Goal: Information Seeking & Learning: Check status

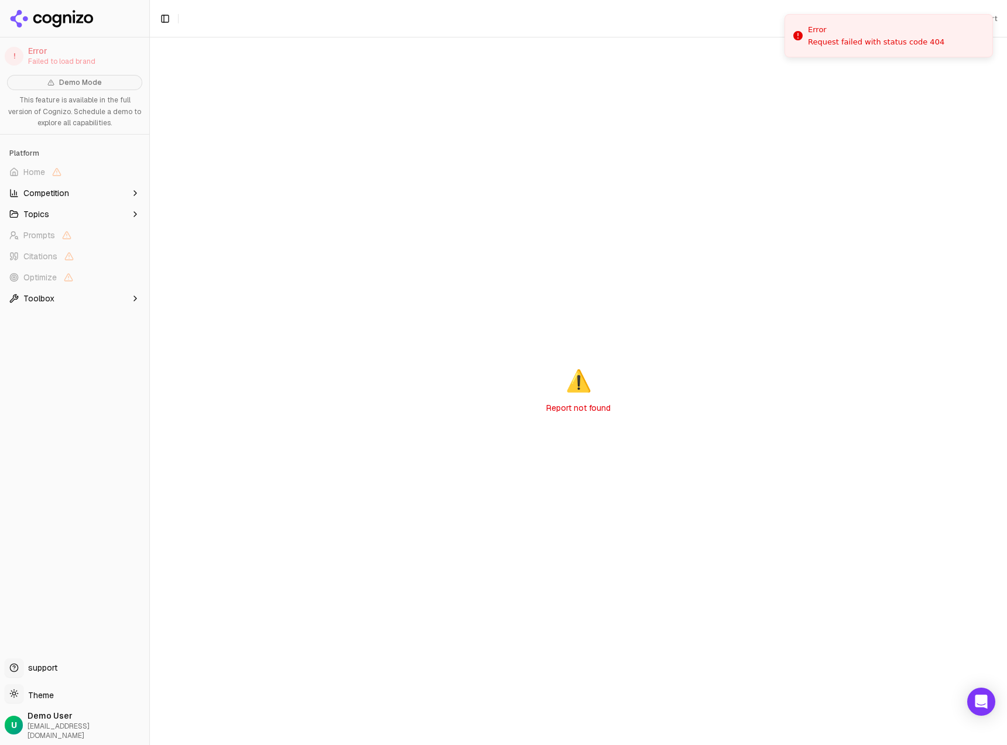
click at [450, 131] on div "⚠️ Report not found" at bounding box center [578, 391] width 857 height 708
click at [85, 24] on icon at bounding box center [51, 19] width 85 height 18
click at [350, 162] on div "Loading brand data..." at bounding box center [578, 391] width 857 height 708
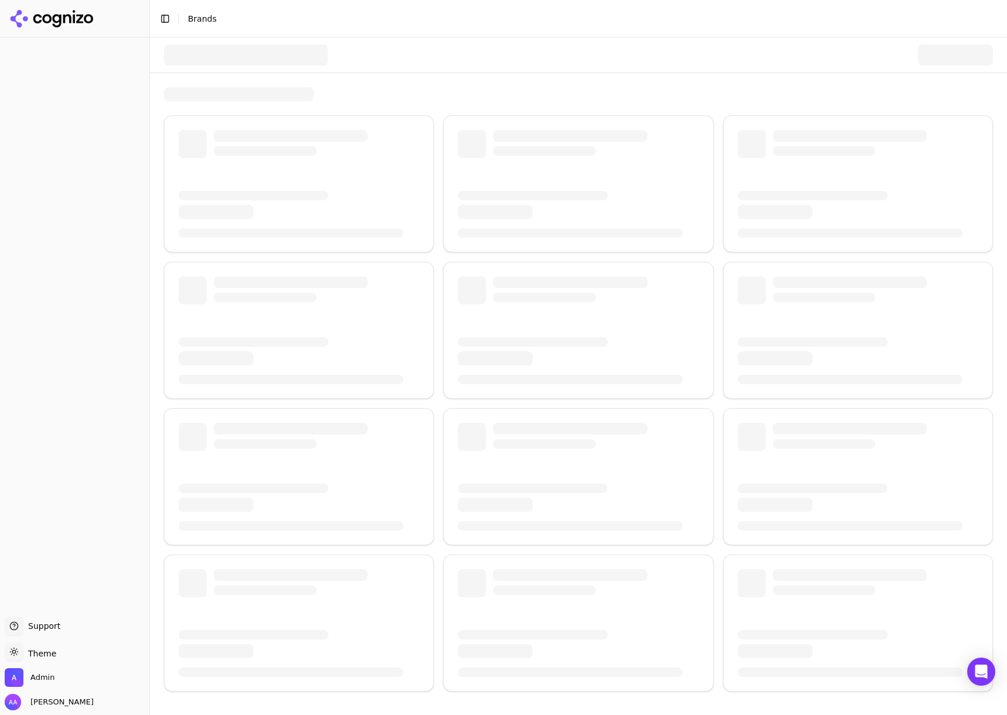
click at [230, 49] on div at bounding box center [246, 54] width 164 height 21
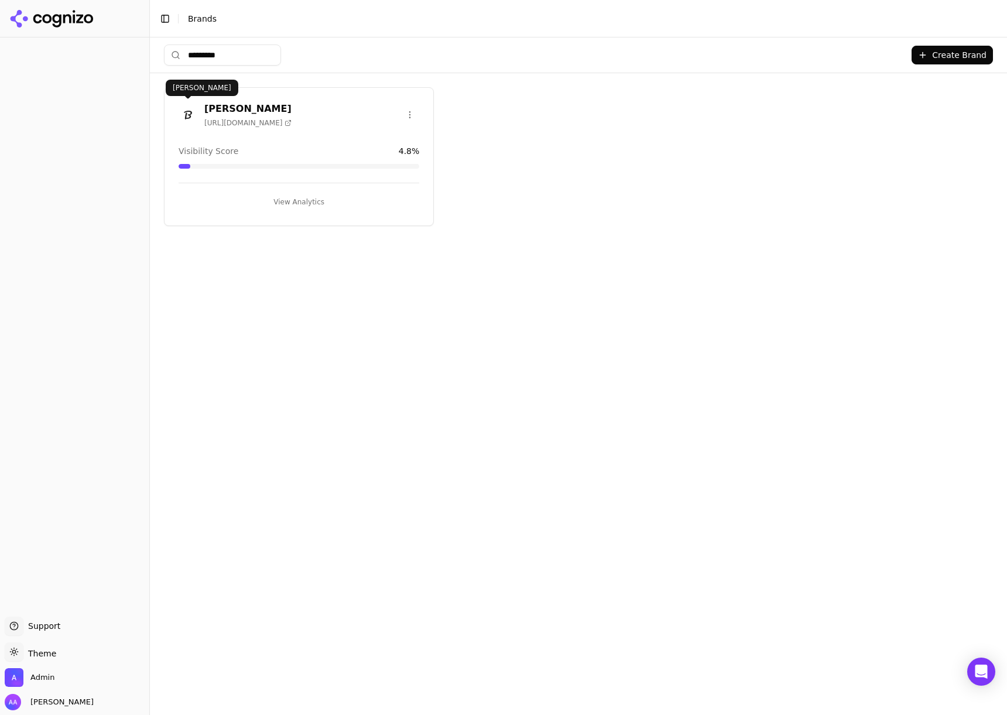
type input "*********"
click at [190, 109] on img at bounding box center [188, 114] width 19 height 19
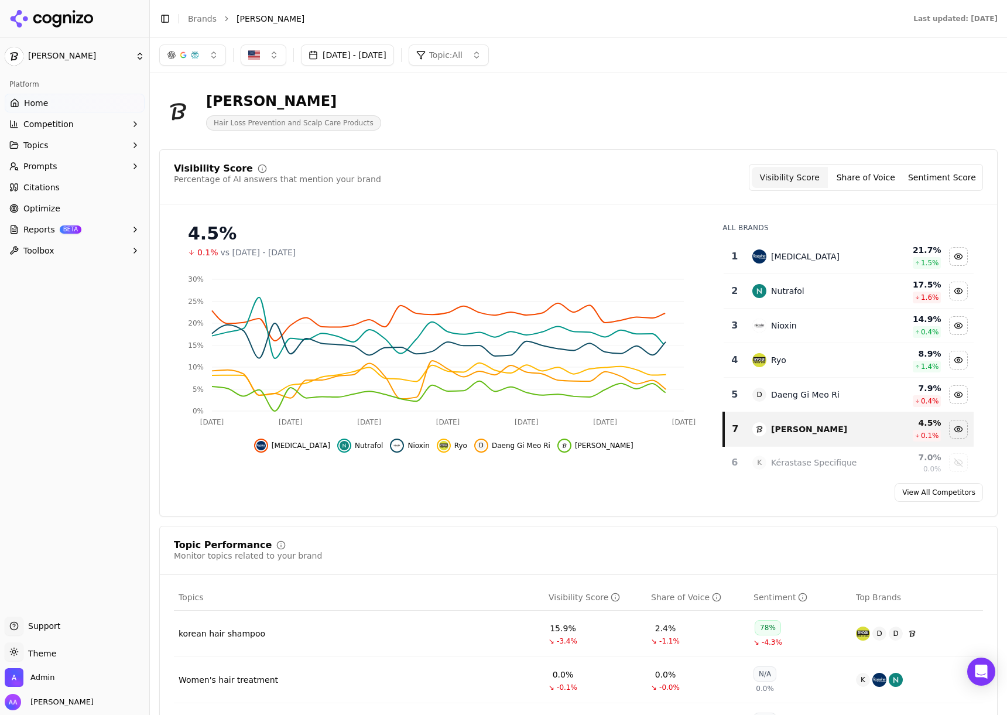
click at [69, 189] on link "Citations" at bounding box center [75, 187] width 140 height 19
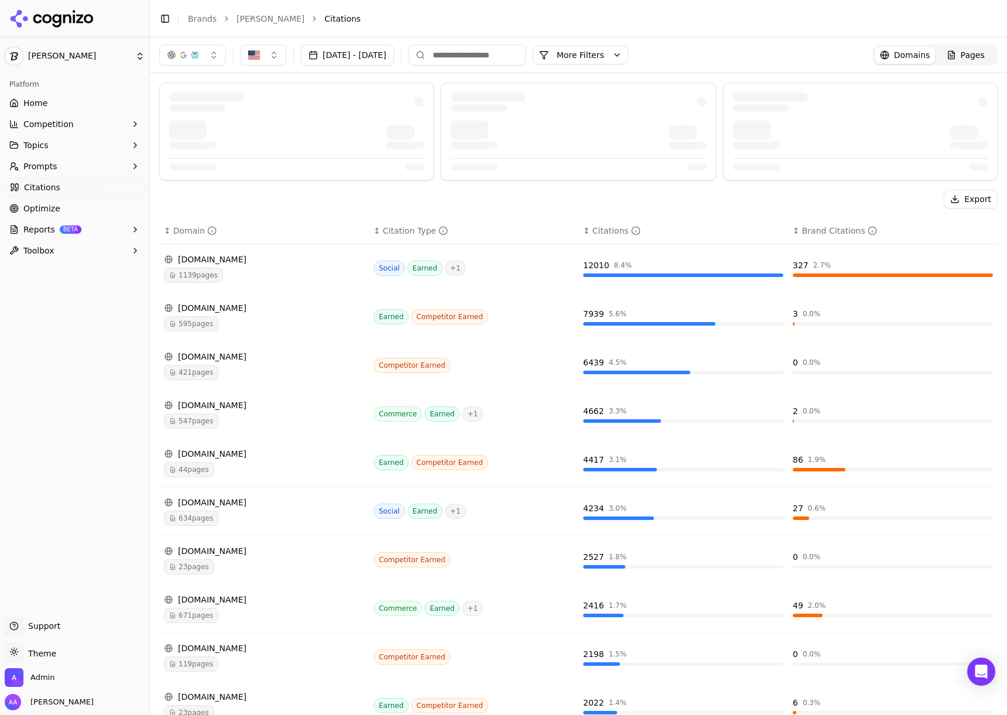
click at [618, 50] on button "More Filters" at bounding box center [580, 55] width 95 height 19
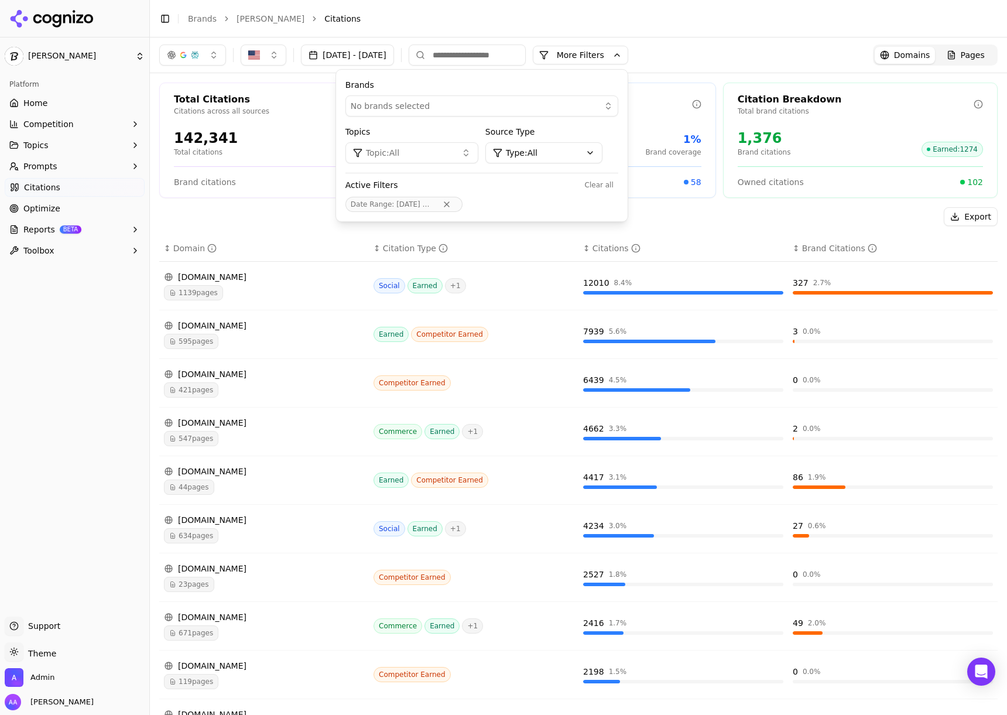
click at [520, 104] on div "No brands selected" at bounding box center [474, 106] width 246 height 12
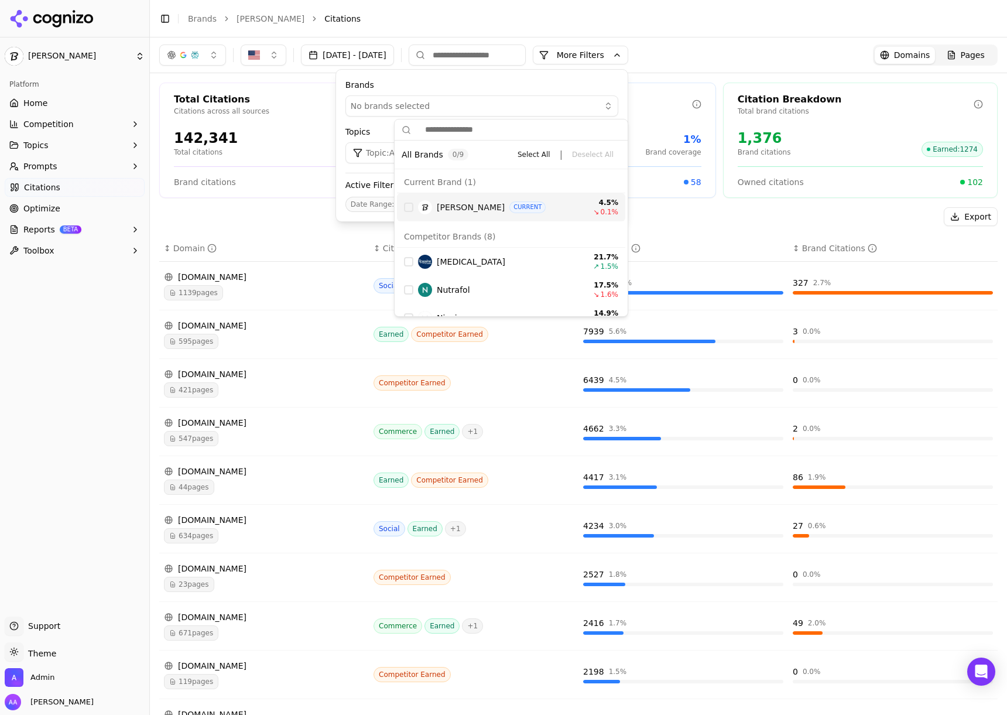
click at [429, 208] on img "Suggestions" at bounding box center [425, 207] width 14 height 14
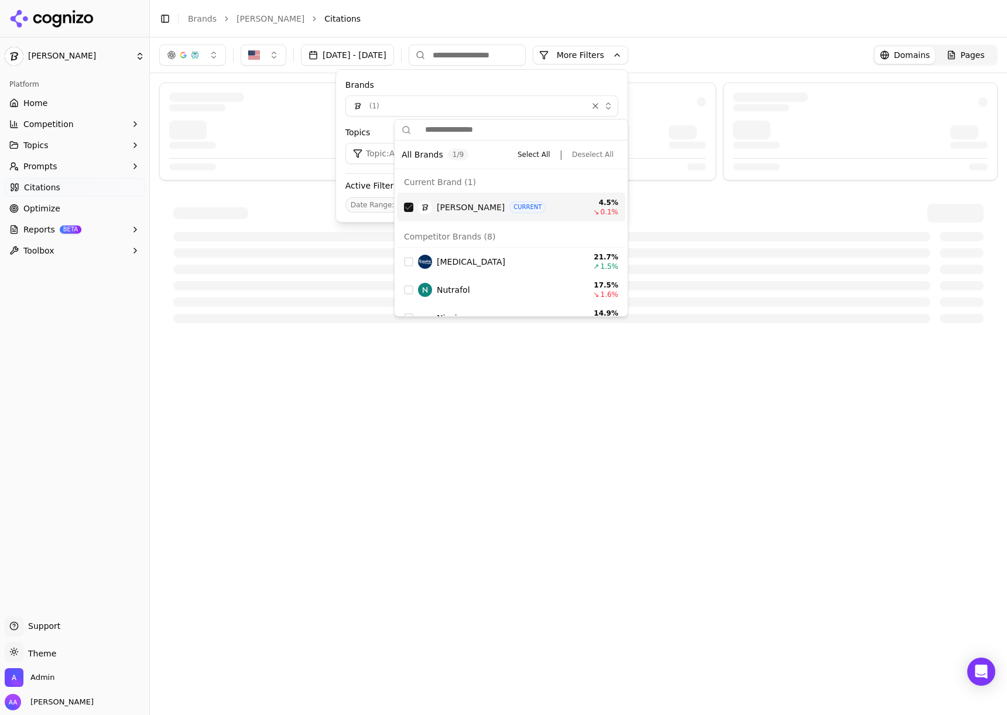
click at [297, 207] on div at bounding box center [578, 213] width 810 height 19
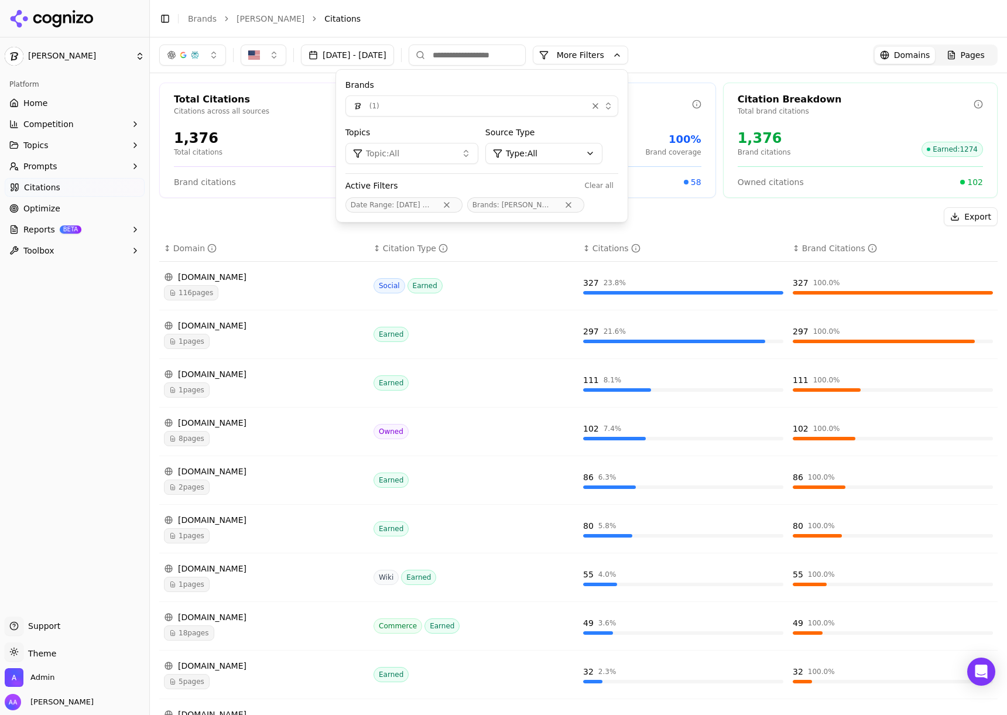
click at [304, 225] on div "Export" at bounding box center [578, 216] width 838 height 19
click at [620, 48] on button "More Filters" at bounding box center [580, 55] width 95 height 19
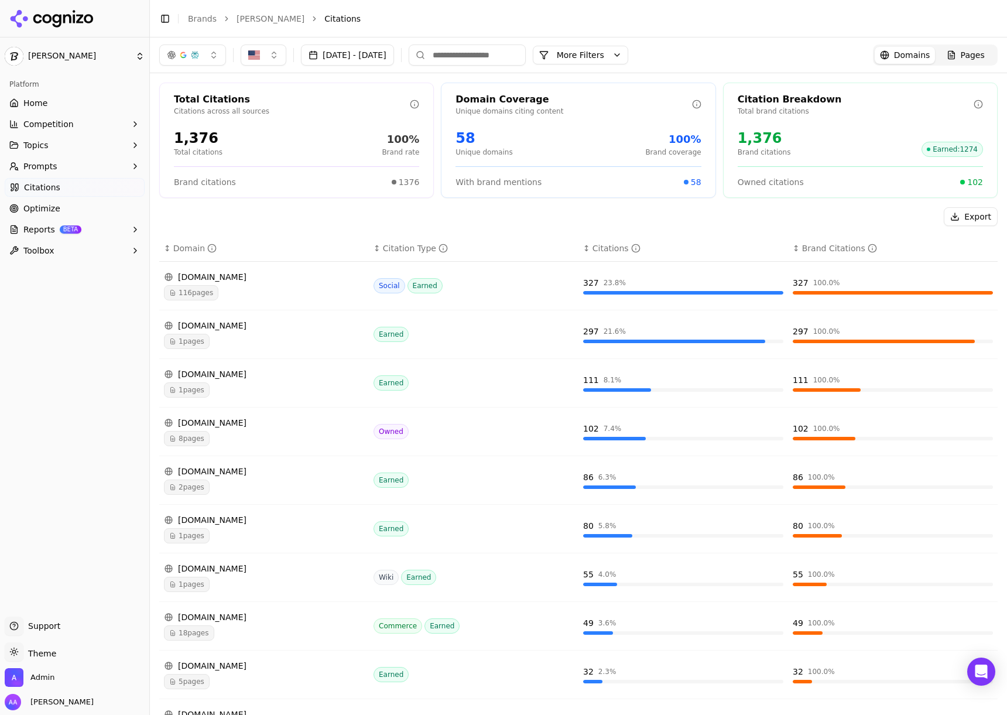
click at [258, 488] on div "2 pages" at bounding box center [264, 487] width 200 height 15
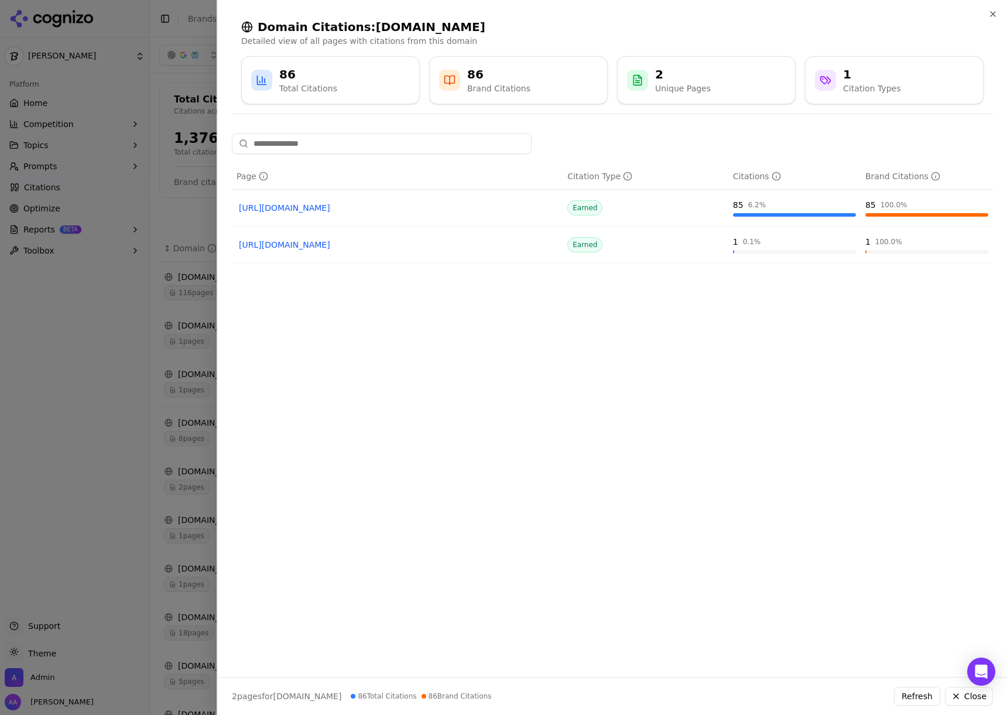
click at [144, 491] on div at bounding box center [503, 357] width 1007 height 715
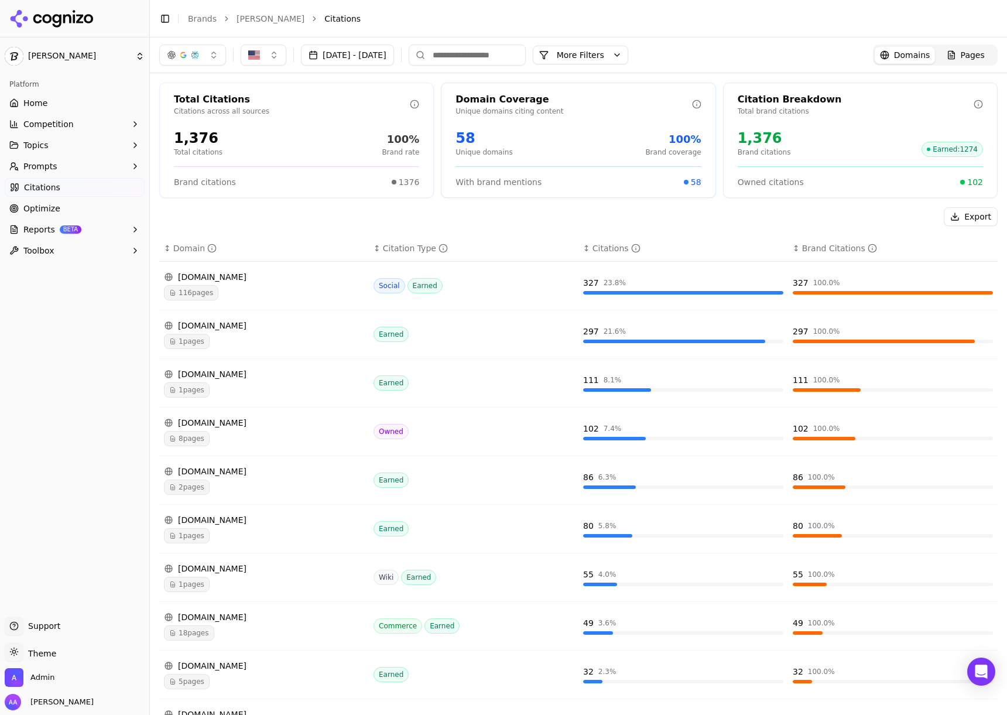
click at [230, 532] on div "1 pages" at bounding box center [264, 535] width 200 height 15
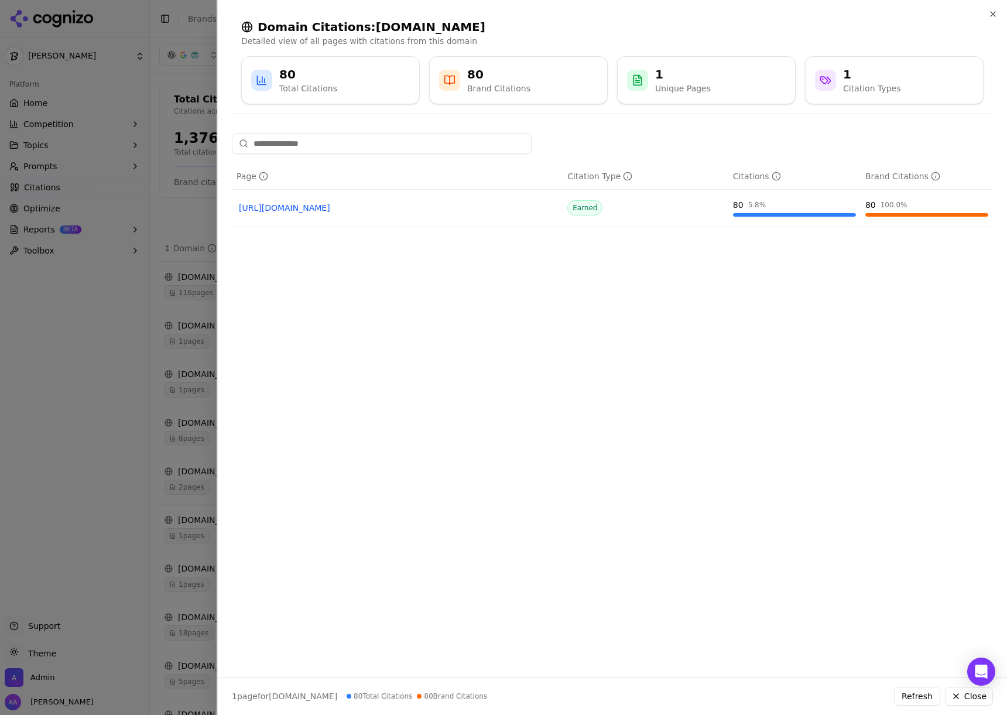
click at [145, 501] on div at bounding box center [503, 357] width 1007 height 715
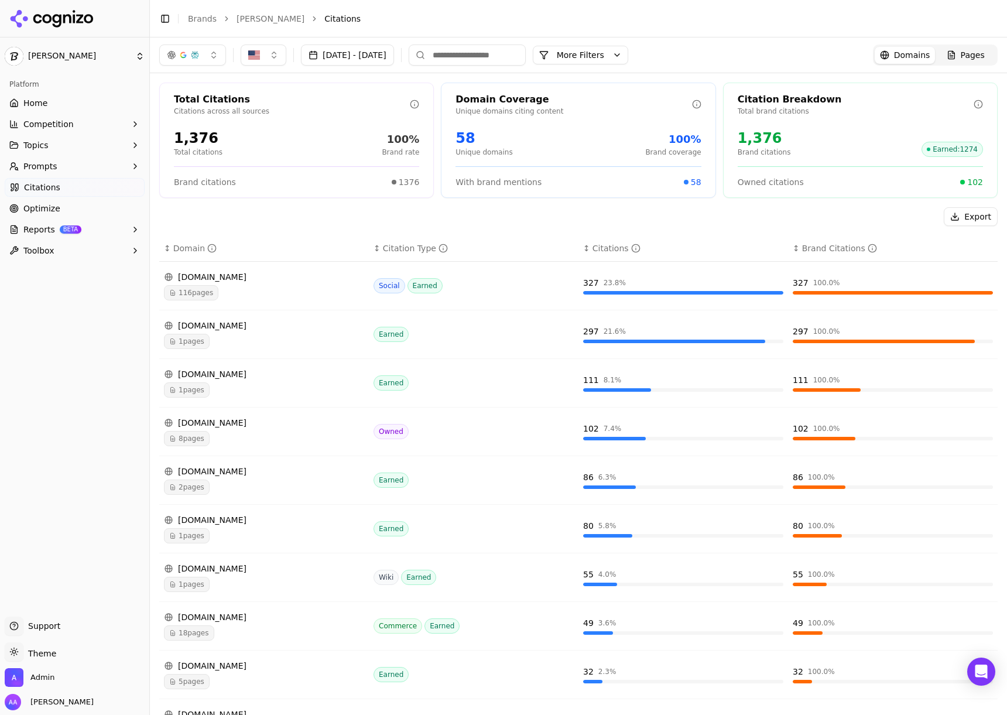
click at [251, 429] on div "lgbeauty.com 8 pages" at bounding box center [264, 431] width 200 height 29
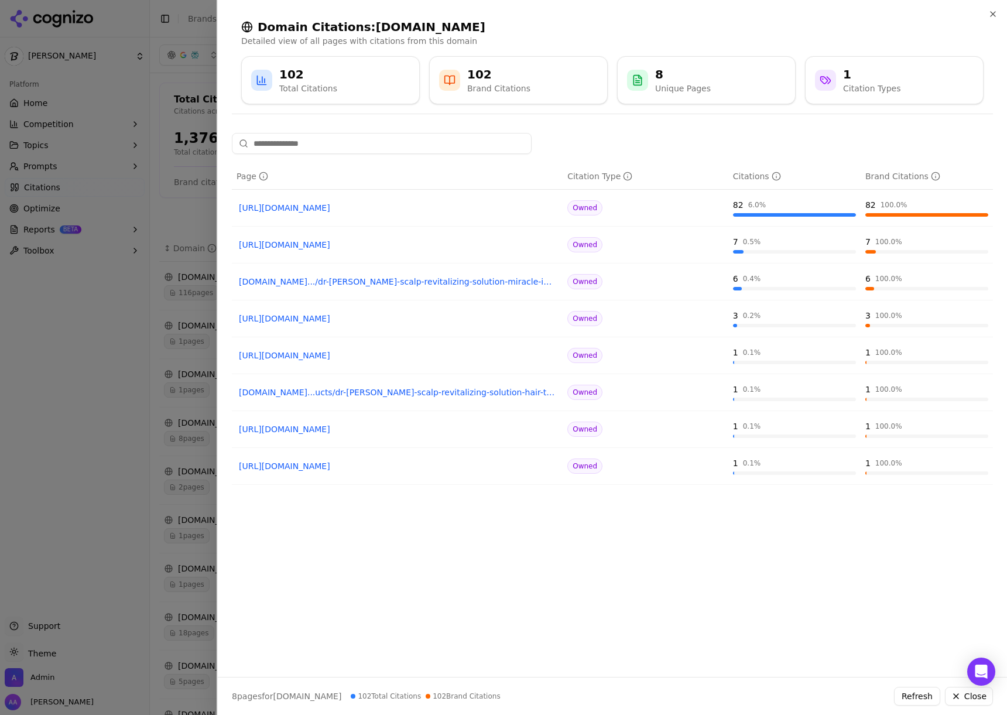
click at [187, 346] on div at bounding box center [503, 357] width 1007 height 715
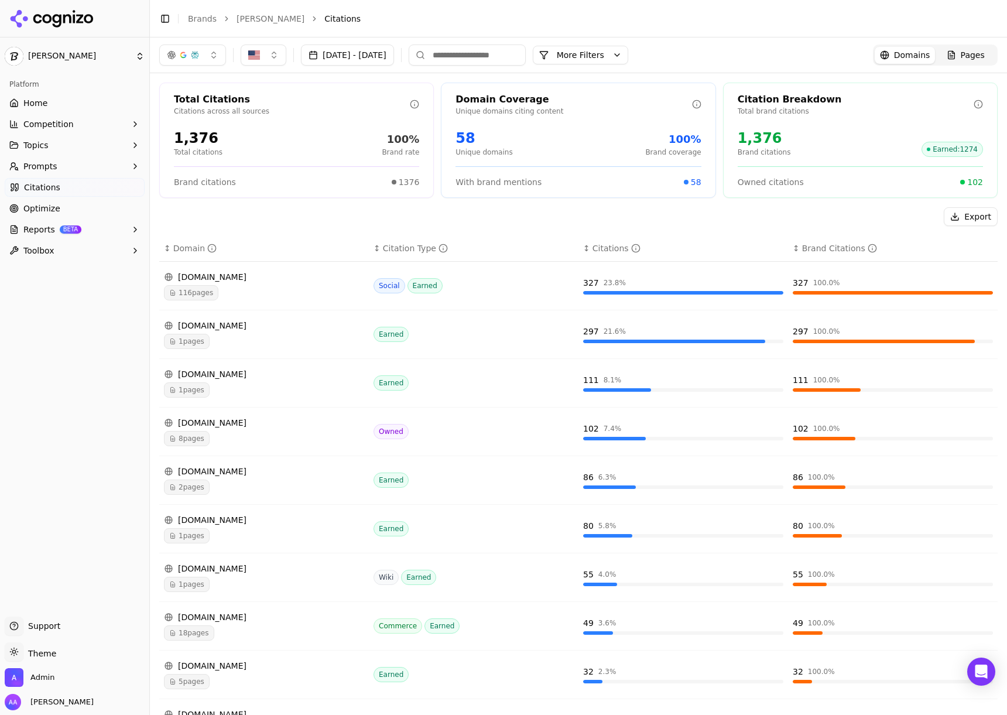
click at [600, 63] on button "More Filters" at bounding box center [580, 55] width 95 height 19
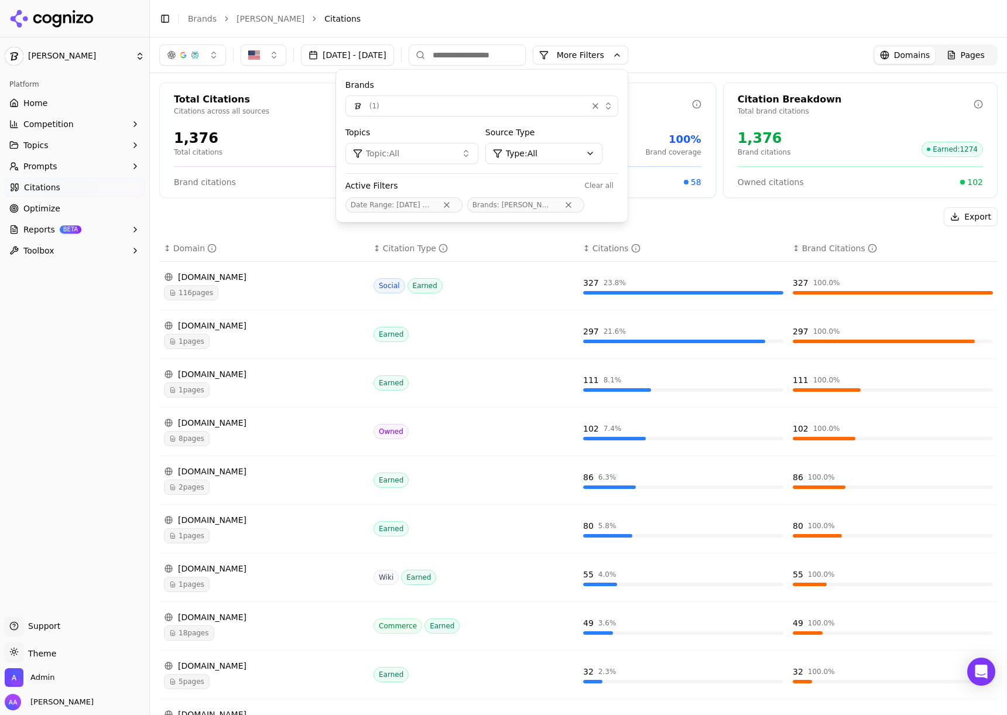
click at [481, 121] on div "Brands ( 1 ) Topics Topic: All Source Type Type: All Active Filters Clear all D…" at bounding box center [482, 146] width 292 height 152
click at [486, 112] on div "( 1 )" at bounding box center [467, 106] width 232 height 14
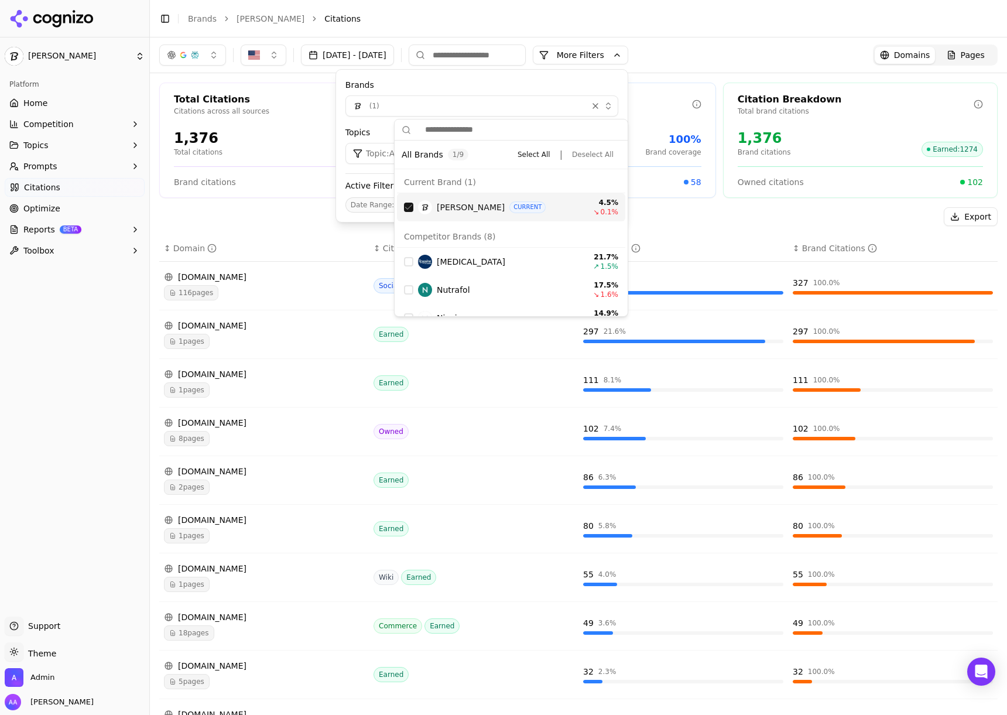
click at [451, 211] on span "Dr. Groot" at bounding box center [471, 207] width 68 height 12
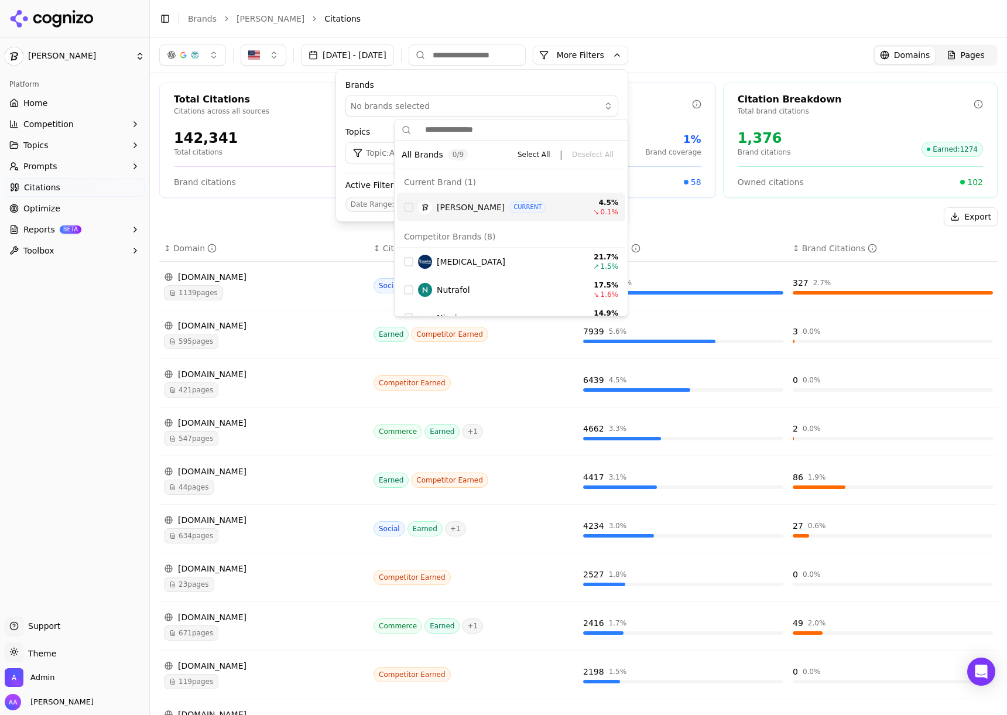
click at [289, 211] on div "Export" at bounding box center [578, 216] width 838 height 19
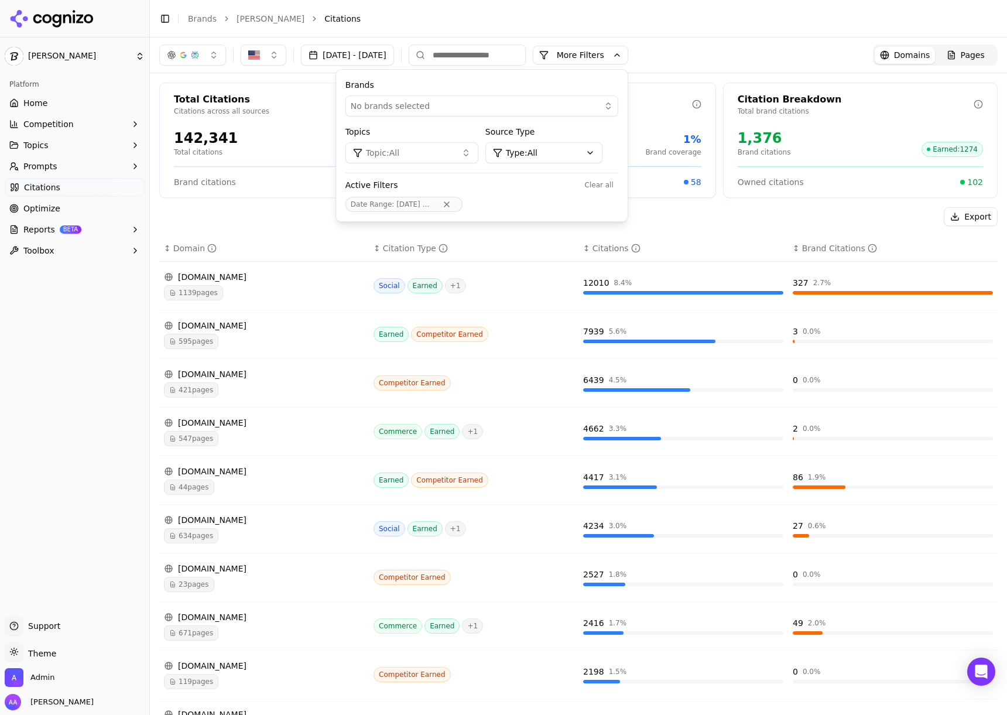
click at [302, 230] on div "Export ↕ Domain ↕ Citation Type ↕ Citations ↕ Brand Citations reddit.com 1139 p…" at bounding box center [578, 491] width 838 height 569
click at [620, 53] on button "More Filters" at bounding box center [580, 55] width 95 height 19
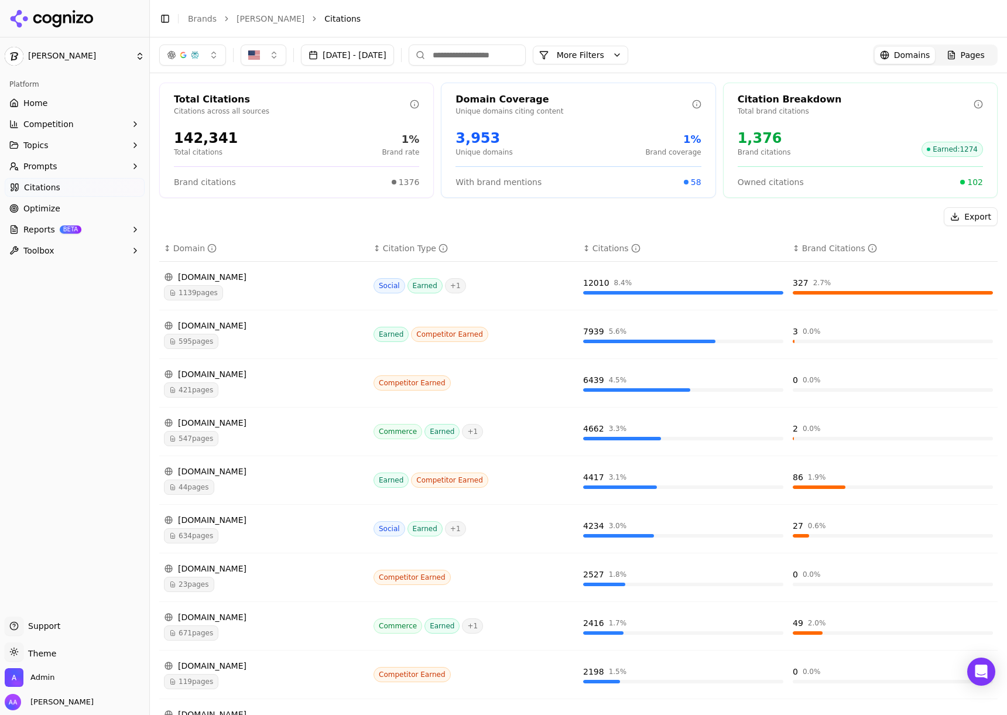
click at [265, 234] on div "Export ↕ Domain ↕ Citation Type ↕ Citations ↕ Brand Citations reddit.com 1139 p…" at bounding box center [578, 491] width 838 height 569
click at [212, 338] on span "595 pages" at bounding box center [191, 341] width 54 height 15
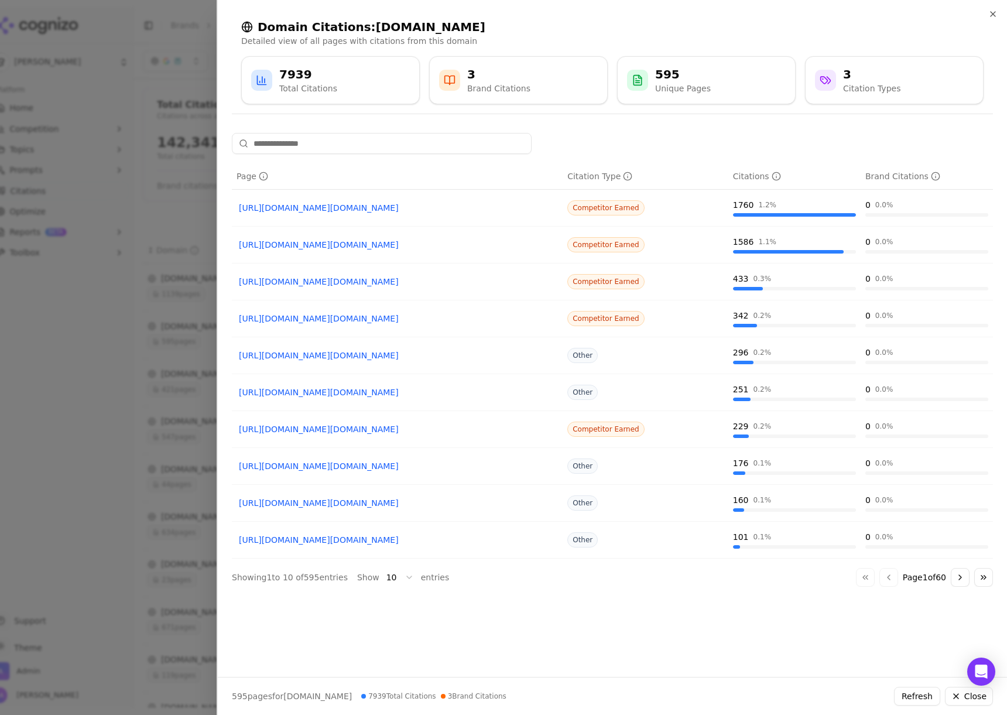
click at [83, 347] on div at bounding box center [503, 357] width 1007 height 715
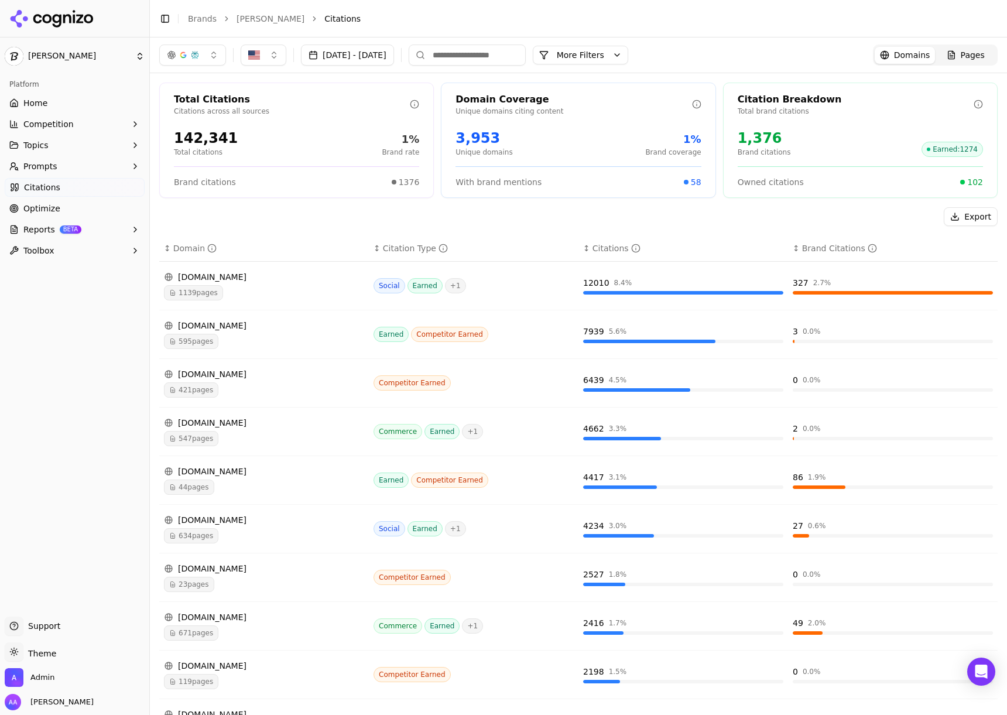
click at [206, 296] on span "1139 pages" at bounding box center [193, 292] width 59 height 15
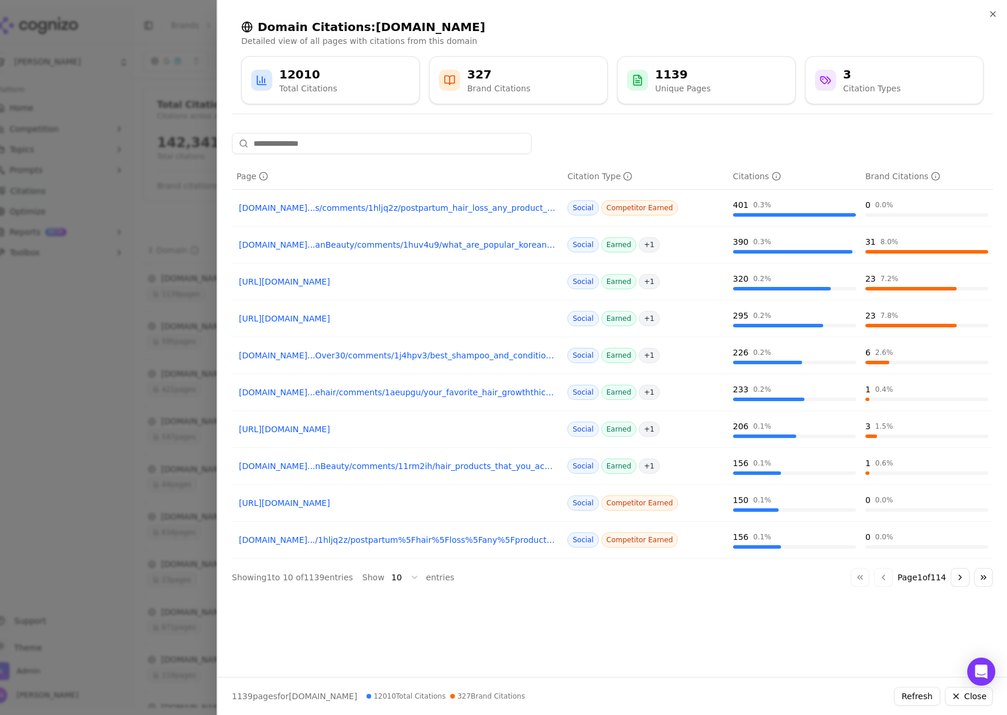
click at [105, 376] on div at bounding box center [503, 357] width 1007 height 715
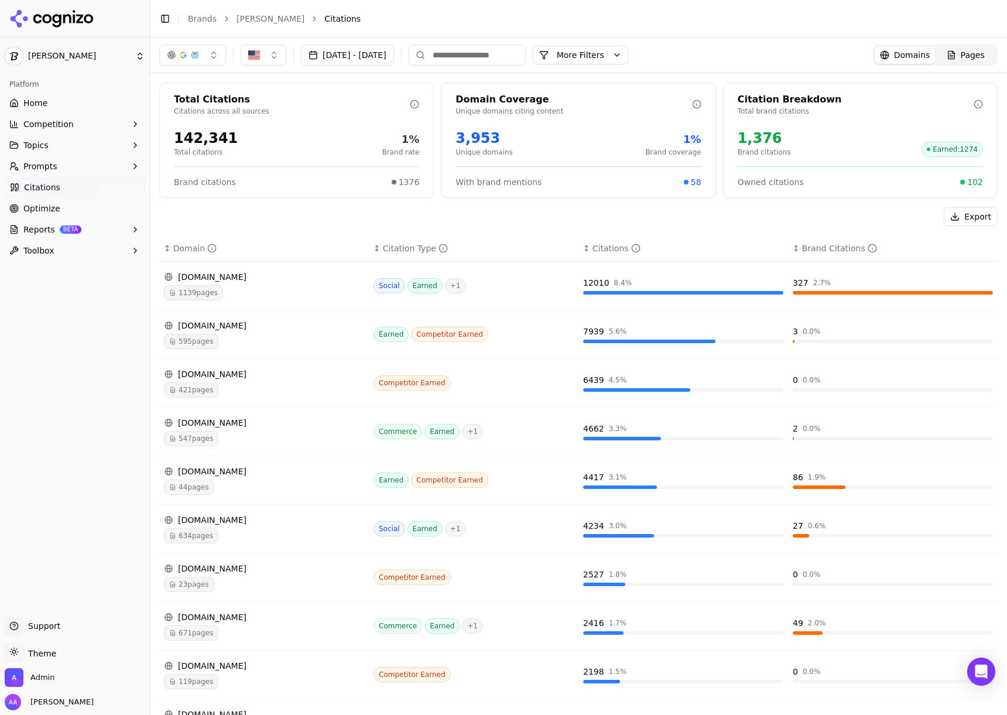
click at [220, 482] on div "44 pages" at bounding box center [264, 487] width 200 height 15
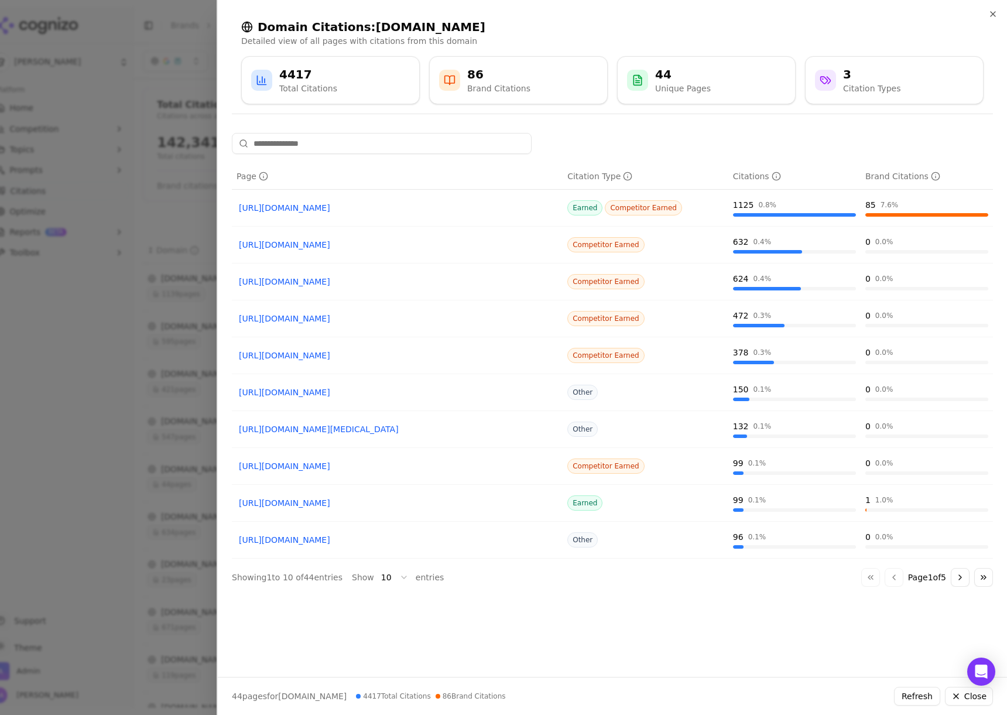
click at [154, 415] on div at bounding box center [503, 357] width 1007 height 715
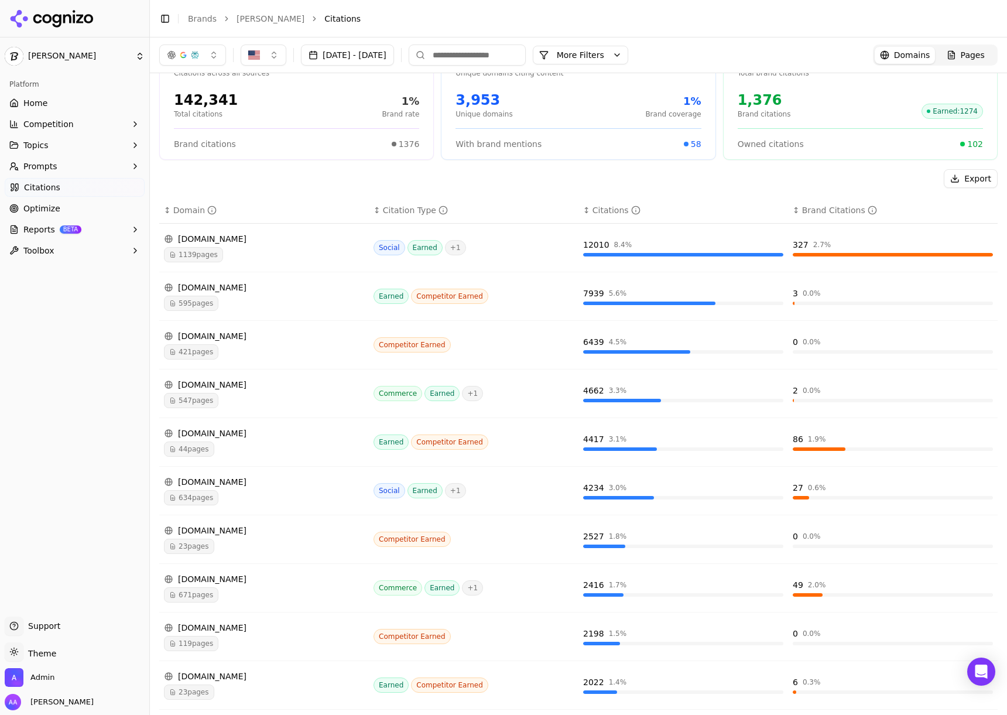
scroll to position [46, 0]
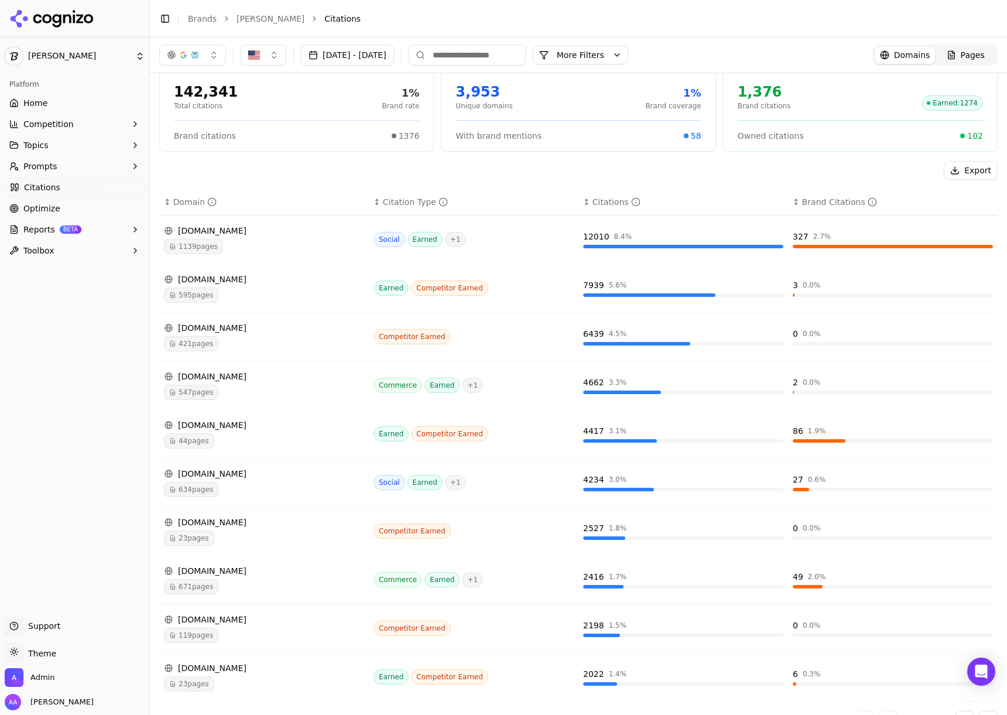
click at [230, 537] on div "23 pages" at bounding box center [264, 537] width 200 height 15
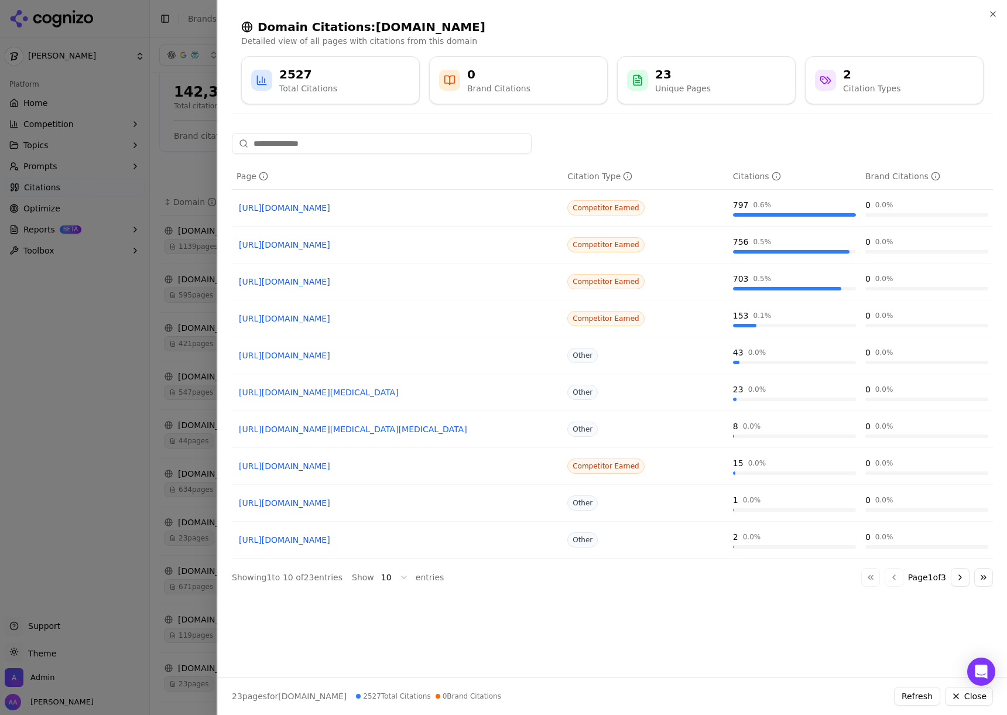
click at [106, 470] on div at bounding box center [503, 357] width 1007 height 715
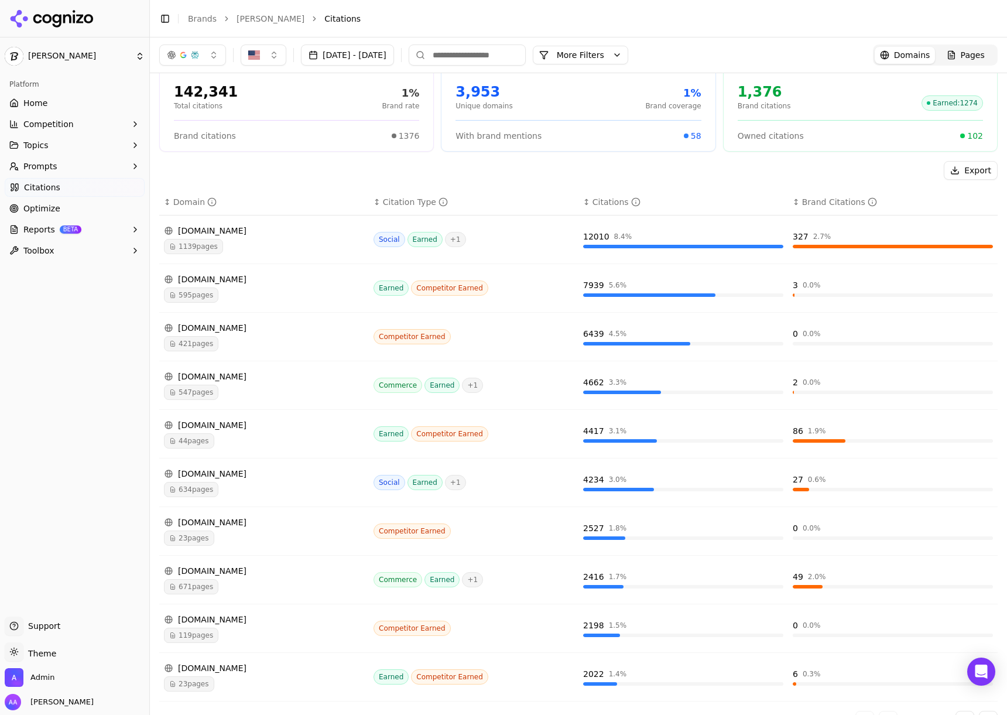
click at [227, 535] on div "23 pages" at bounding box center [264, 537] width 200 height 15
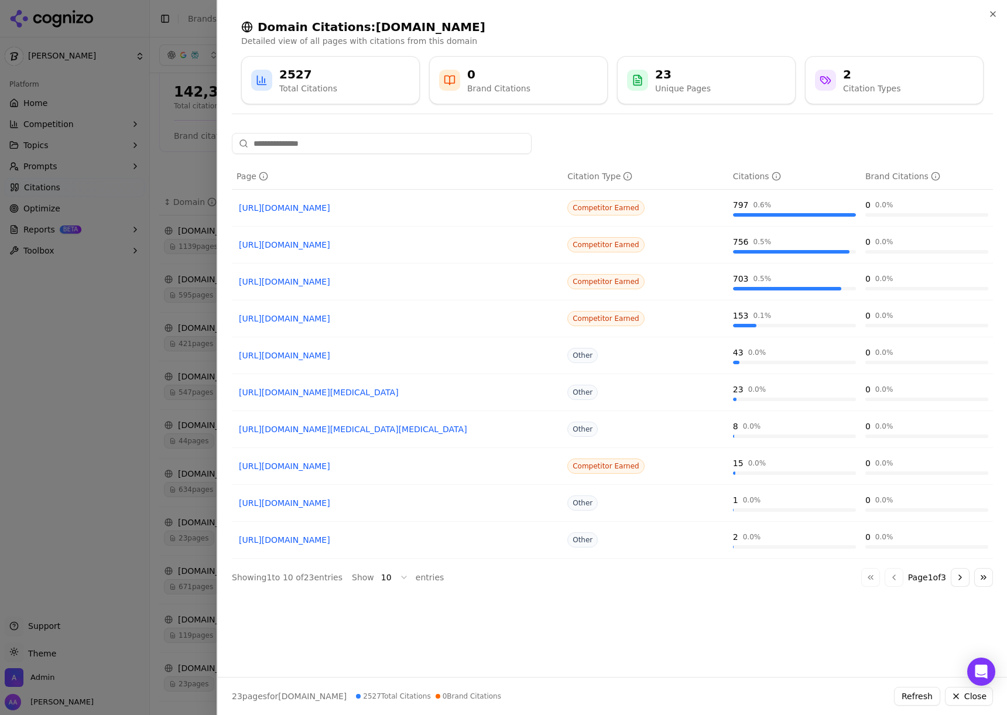
click at [183, 326] on div at bounding box center [503, 357] width 1007 height 715
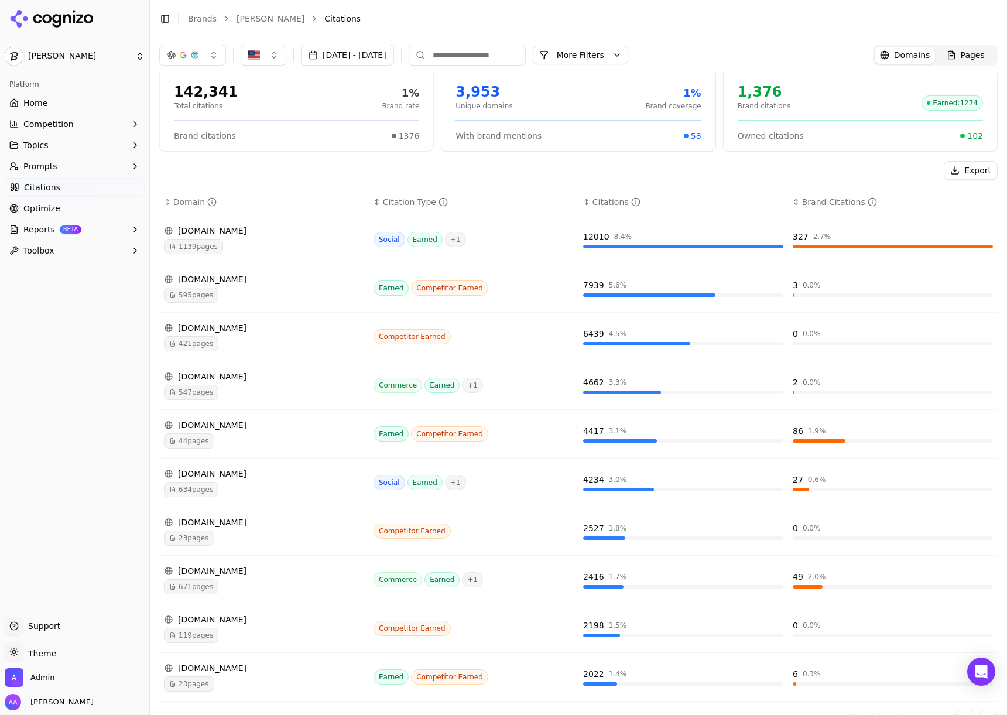
click at [198, 538] on span "23 pages" at bounding box center [189, 537] width 50 height 15
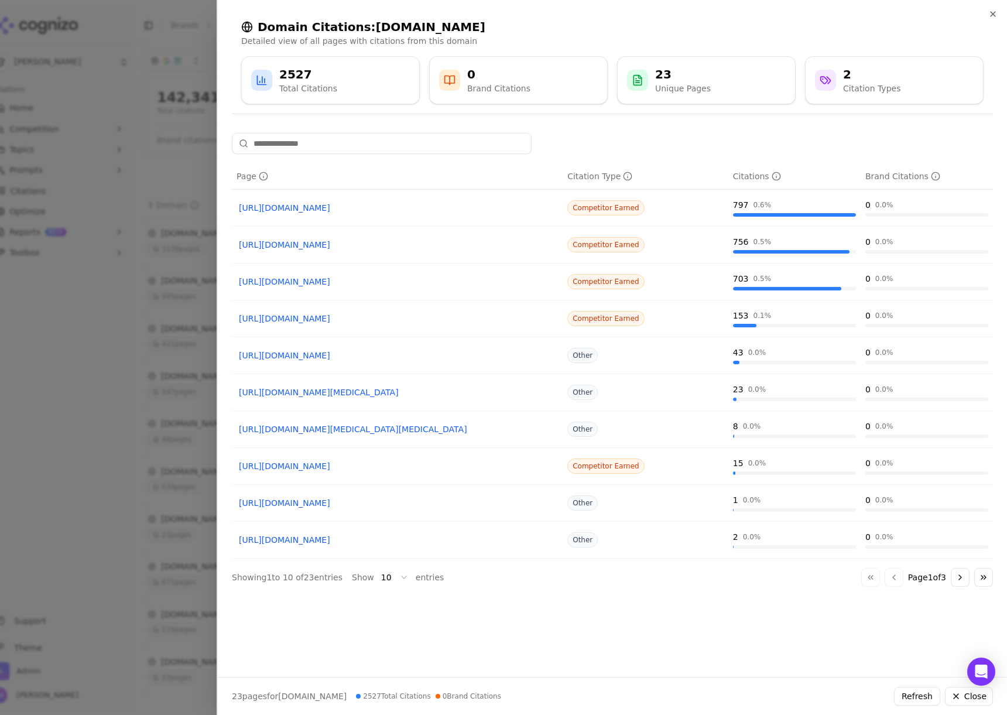
click at [155, 393] on div at bounding box center [503, 357] width 1007 height 715
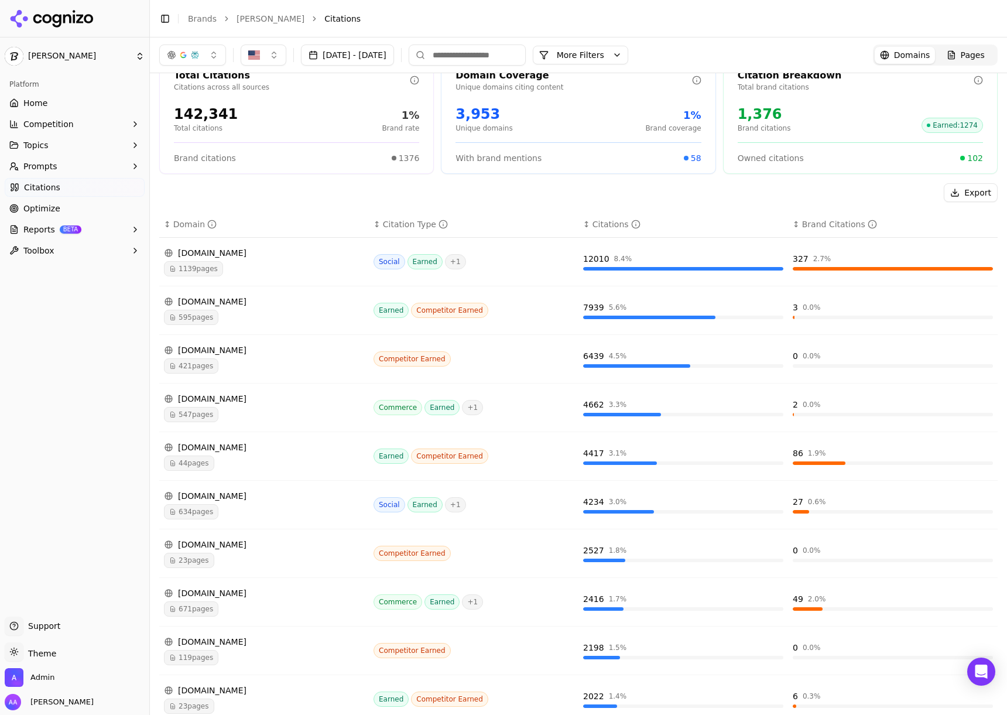
scroll to position [0, 0]
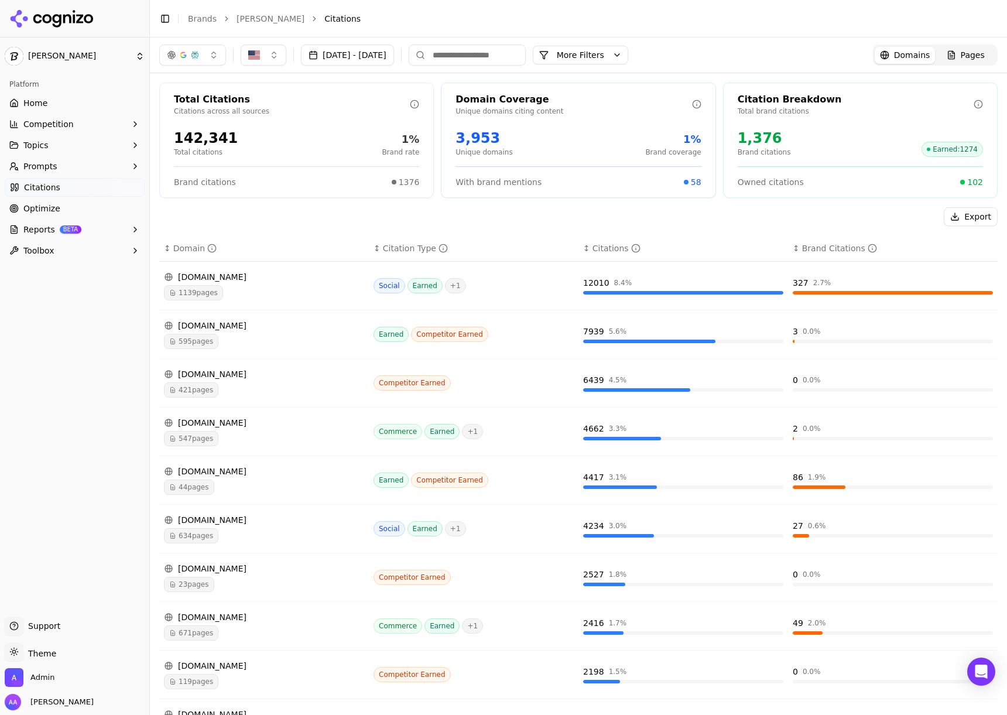
click at [187, 126] on div "142,341 Total citations 1% Brand rate" at bounding box center [296, 142] width 273 height 37
click at [196, 137] on div "142,341" at bounding box center [206, 138] width 64 height 19
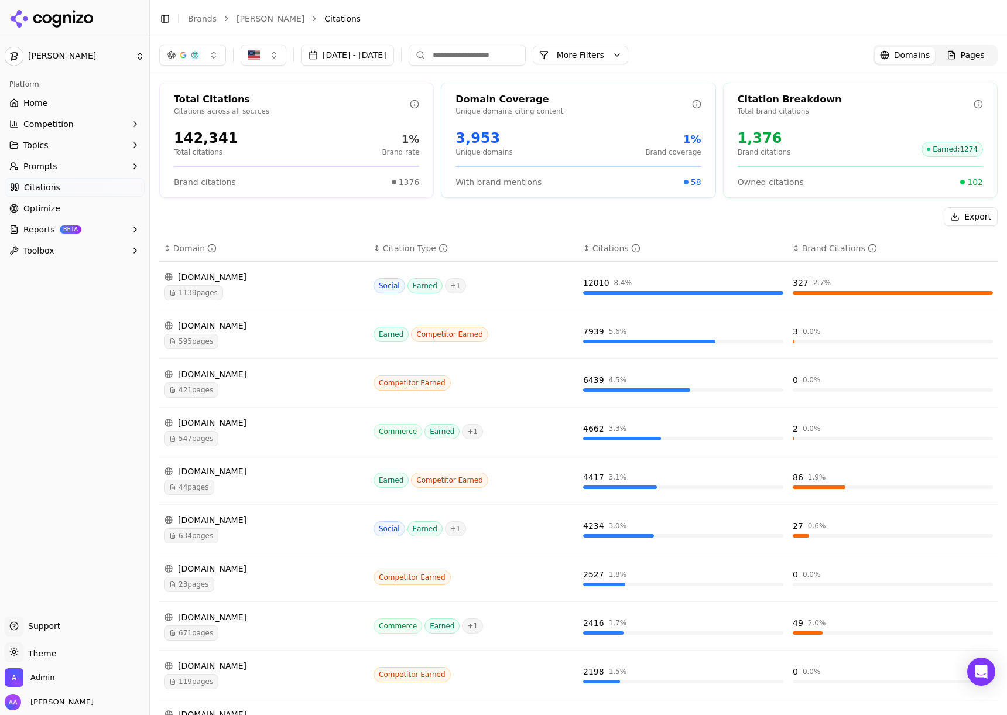
click at [174, 138] on div "142,341" at bounding box center [206, 138] width 64 height 19
click at [230, 140] on div "142,341 Total citations 1% Brand rate" at bounding box center [296, 143] width 245 height 28
click at [218, 134] on div "142,341" at bounding box center [206, 138] width 64 height 19
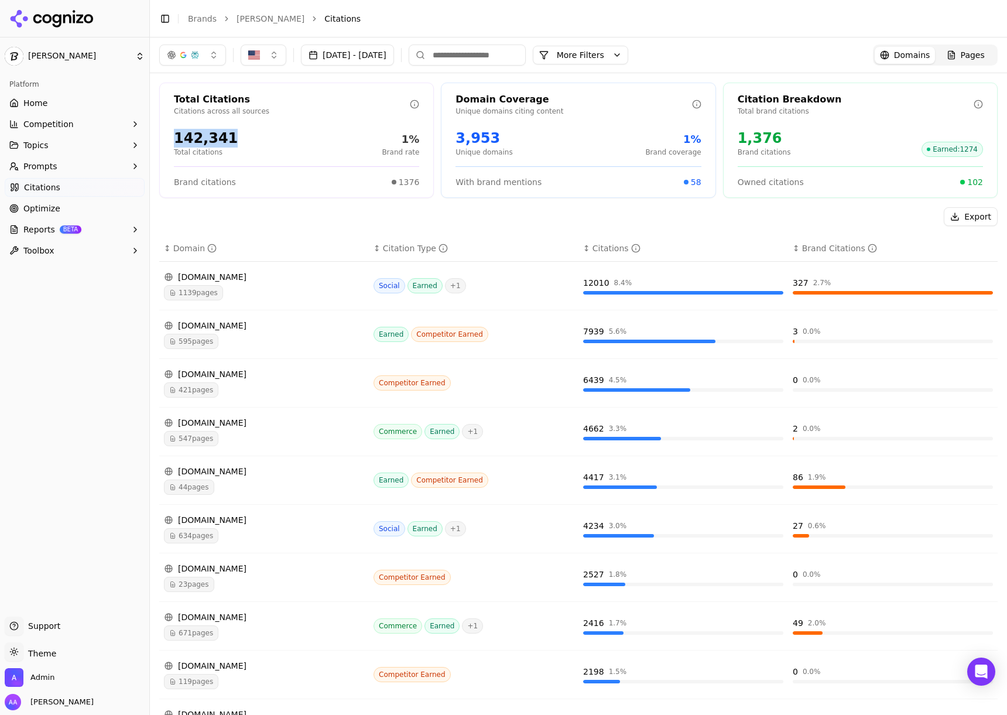
click at [168, 137] on div "142,341 Total citations 1% Brand rate" at bounding box center [296, 142] width 273 height 37
click at [181, 133] on div "142,341" at bounding box center [206, 138] width 64 height 19
drag, startPoint x: 176, startPoint y: 136, endPoint x: 237, endPoint y: 138, distance: 60.9
click at [237, 138] on div "142,341 Total citations 1% Brand rate" at bounding box center [296, 143] width 245 height 28
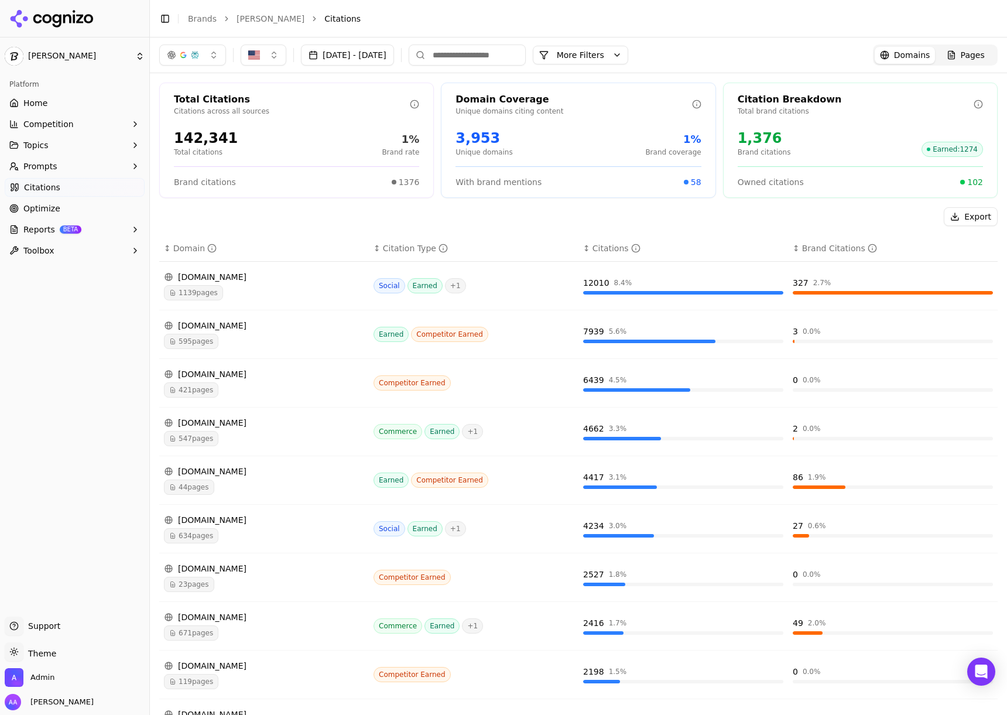
click at [97, 205] on link "Optimize" at bounding box center [75, 208] width 140 height 19
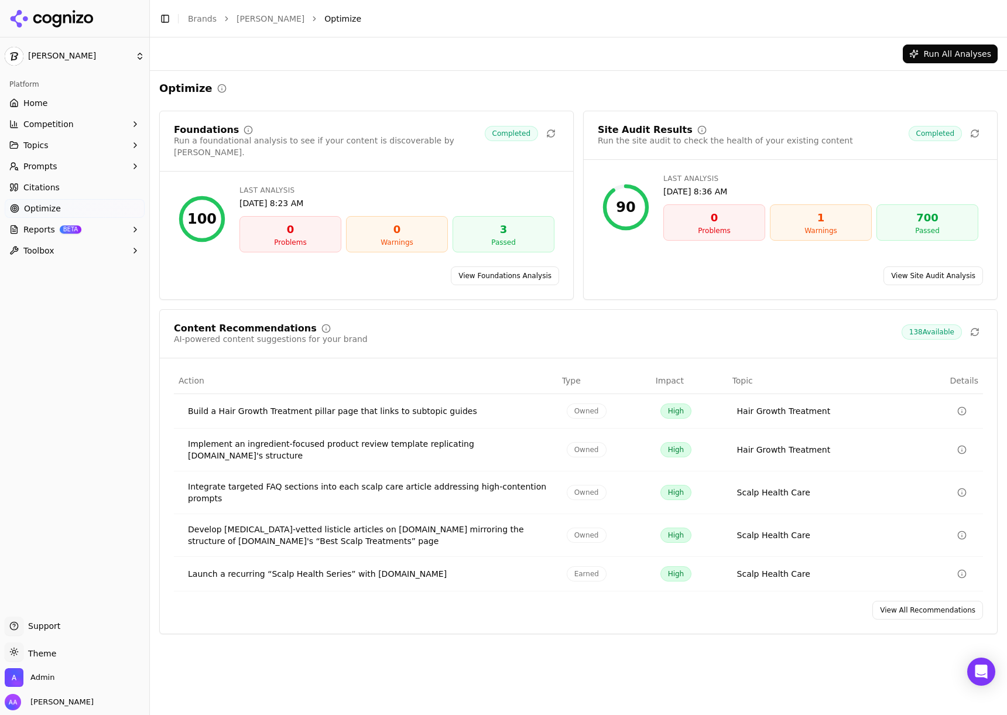
click at [923, 601] on link "View All Recommendations" at bounding box center [927, 610] width 111 height 19
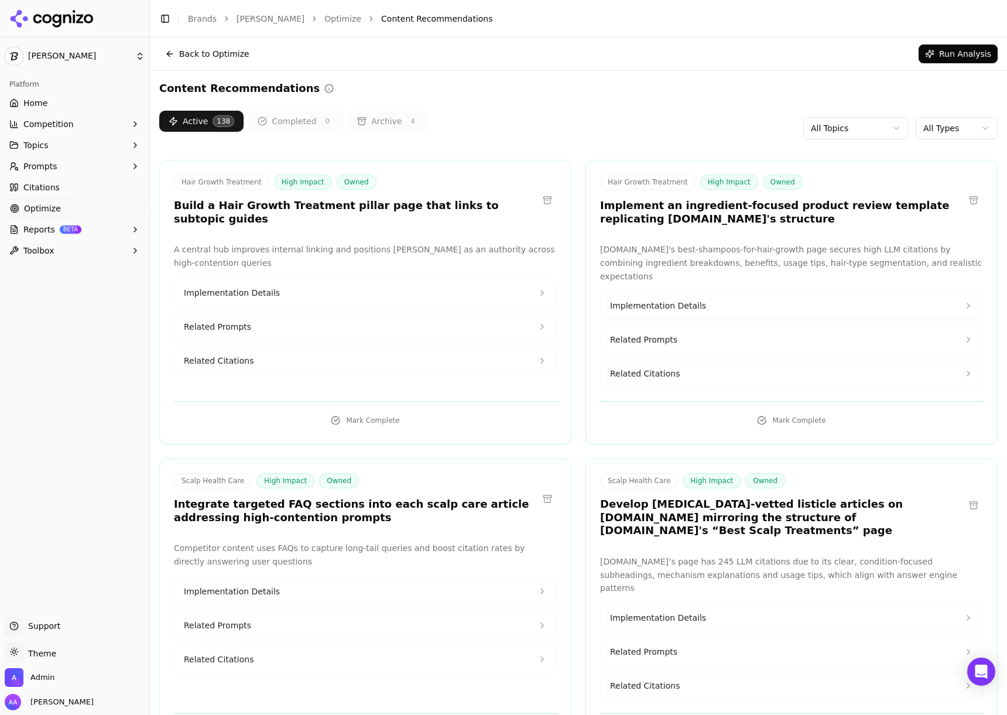
click at [867, 132] on html "Dr. Groot Platform Home Competition Topics Prompts Citations Optimize Reports B…" at bounding box center [503, 357] width 1007 height 715
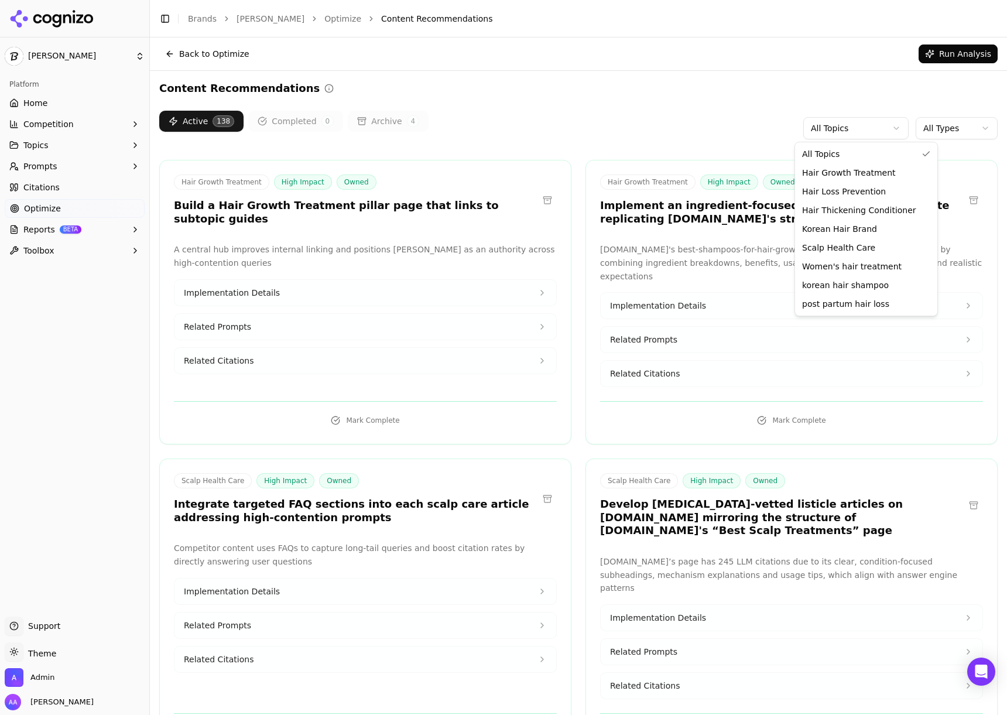
click at [946, 128] on html "Dr. Groot Platform Home Competition Topics Prompts Citations Optimize Reports B…" at bounding box center [503, 357] width 1007 height 715
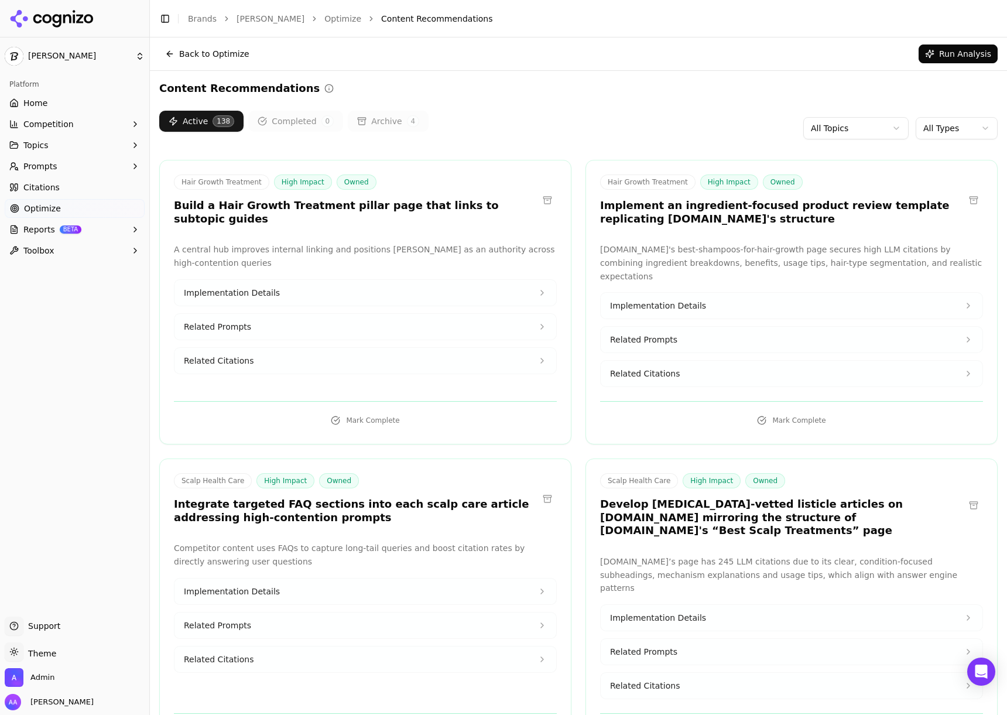
click at [947, 129] on html "Dr. Groot Platform Home Competition Topics Prompts Citations Optimize Reports B…" at bounding box center [503, 357] width 1007 height 715
drag, startPoint x: 501, startPoint y: 121, endPoint x: 529, endPoint y: 155, distance: 44.1
click at [499, 131] on div "Active 138 Completed 0 Archive 4 All Topics Owned" at bounding box center [578, 128] width 838 height 35
click at [961, 125] on html "Dr. Groot Platform Home Competition Topics Prompts Citations Optimize Reports B…" at bounding box center [503, 357] width 1007 height 715
click at [850, 125] on html "Dr. Groot Platform Home Competition Topics Prompts Citations Optimize Reports B…" at bounding box center [503, 357] width 1007 height 715
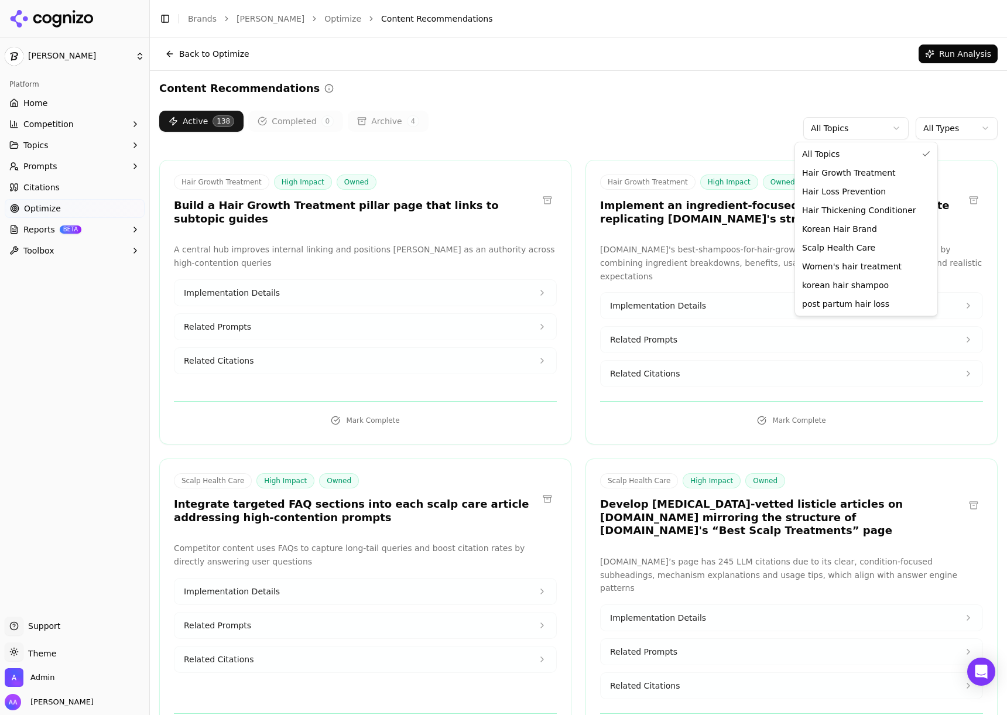
click at [848, 129] on html "Dr. Groot Platform Home Competition Topics Prompts Citations Optimize Reports B…" at bounding box center [503, 357] width 1007 height 715
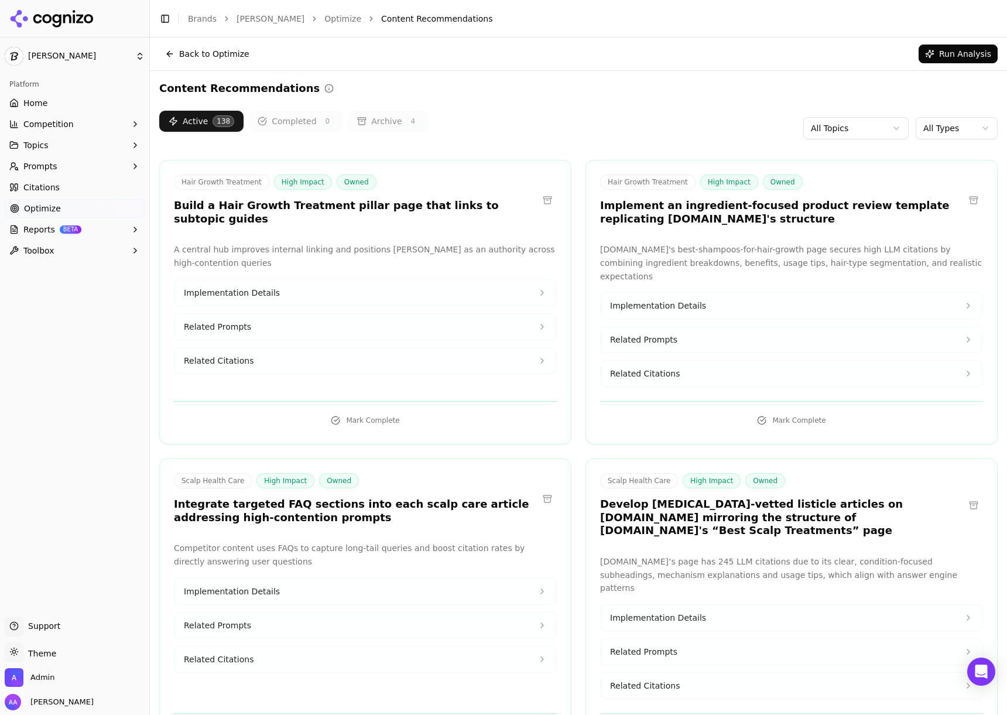
click at [981, 128] on html "Dr. Groot Platform Home Competition Topics Prompts Citations Optimize Reports B…" at bounding box center [503, 357] width 1007 height 715
click at [940, 133] on html "Dr. Groot Platform Home Competition Topics Prompts Citations Optimize Reports B…" at bounding box center [503, 357] width 1007 height 715
click at [528, 128] on div "Active 138 Completed 0 Archive 4 All Topics All Types" at bounding box center [578, 128] width 838 height 35
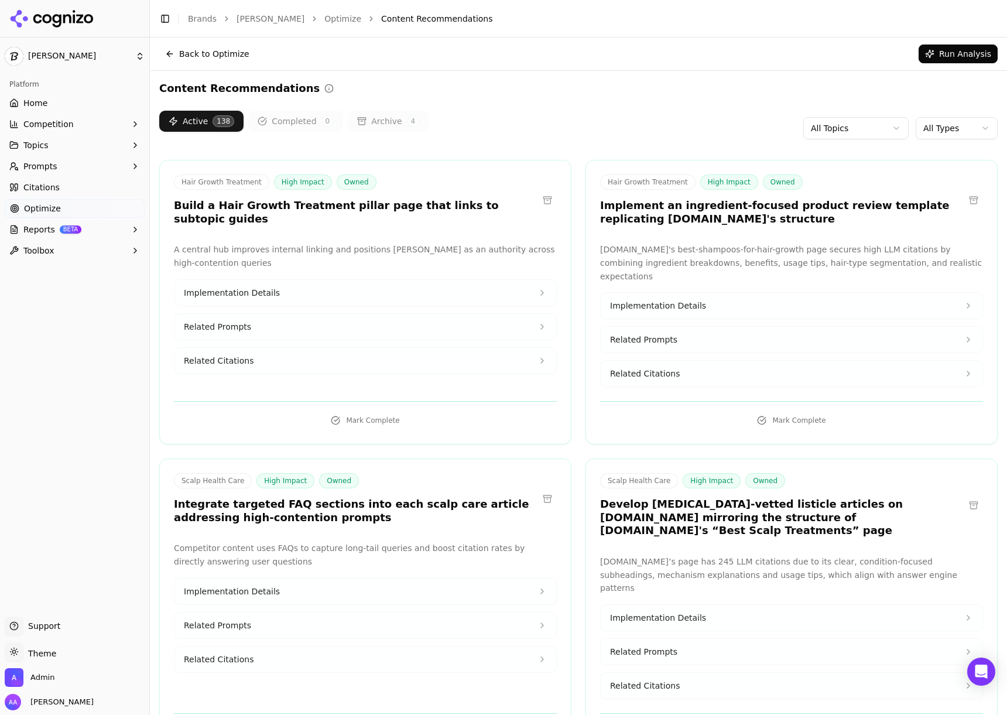
click at [82, 184] on link "Citations" at bounding box center [75, 187] width 140 height 19
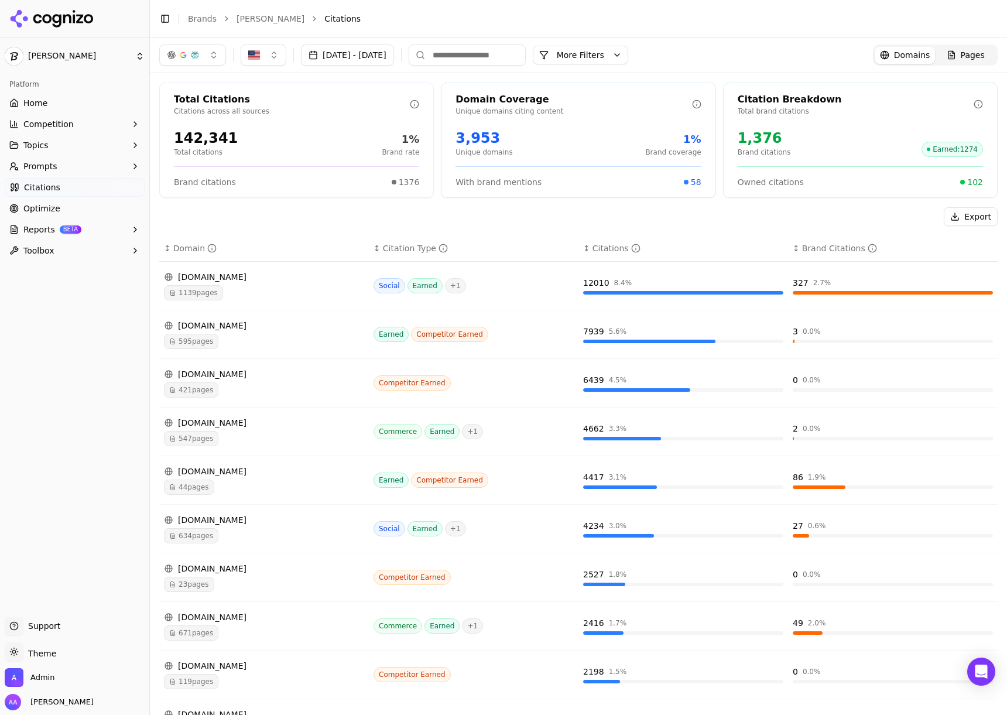
click at [76, 205] on link "Optimize" at bounding box center [75, 208] width 140 height 19
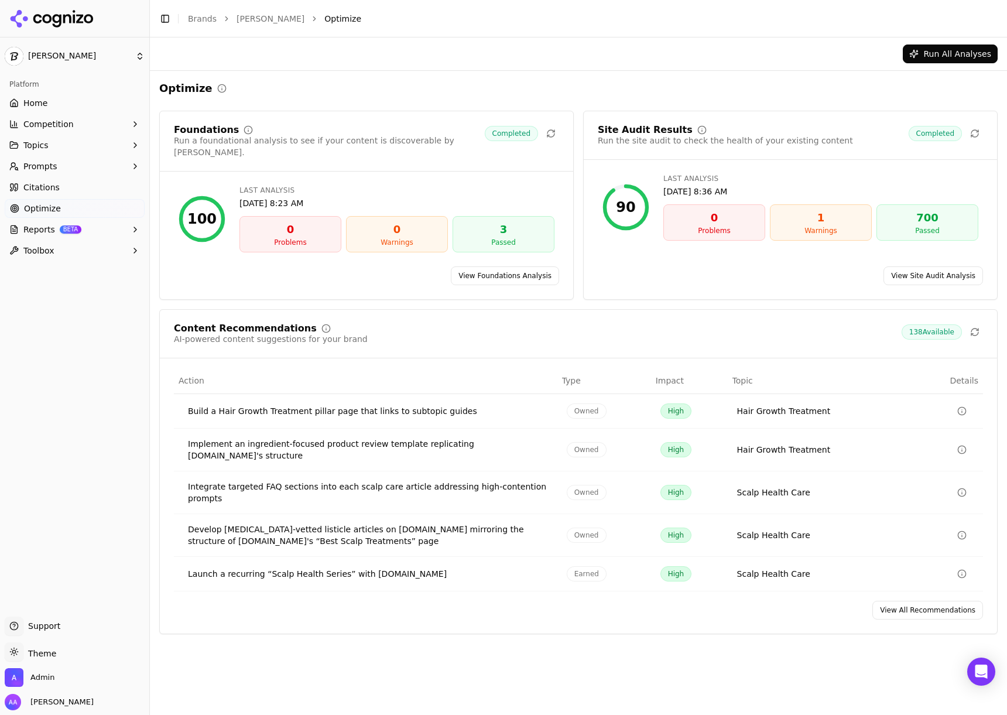
click at [71, 162] on button "Prompts" at bounding box center [75, 166] width 140 height 19
click at [57, 265] on span "Optimize" at bounding box center [42, 265] width 37 height 12
click at [420, 653] on div "Run All Analyses Optimize Foundations Run a foundational analysis to see if you…" at bounding box center [578, 375] width 857 height 677
click at [52, 246] on span "Citations" at bounding box center [41, 244] width 36 height 12
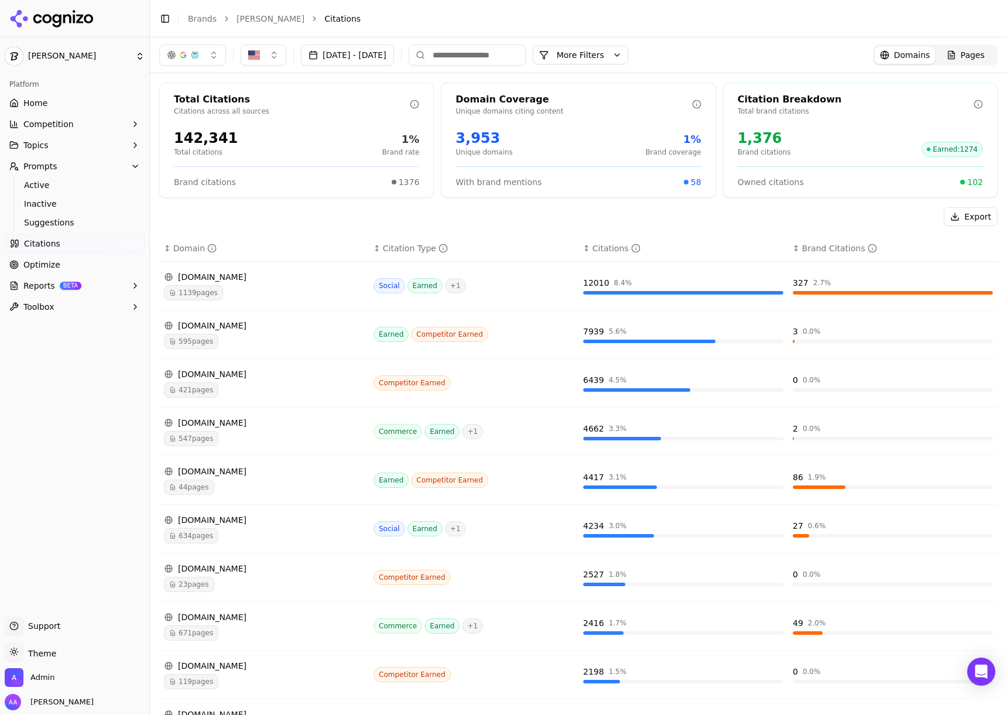
click at [180, 63] on button "button" at bounding box center [192, 54] width 67 height 21
click at [193, 126] on span "Google AI Overviews" at bounding box center [193, 125] width 74 height 23
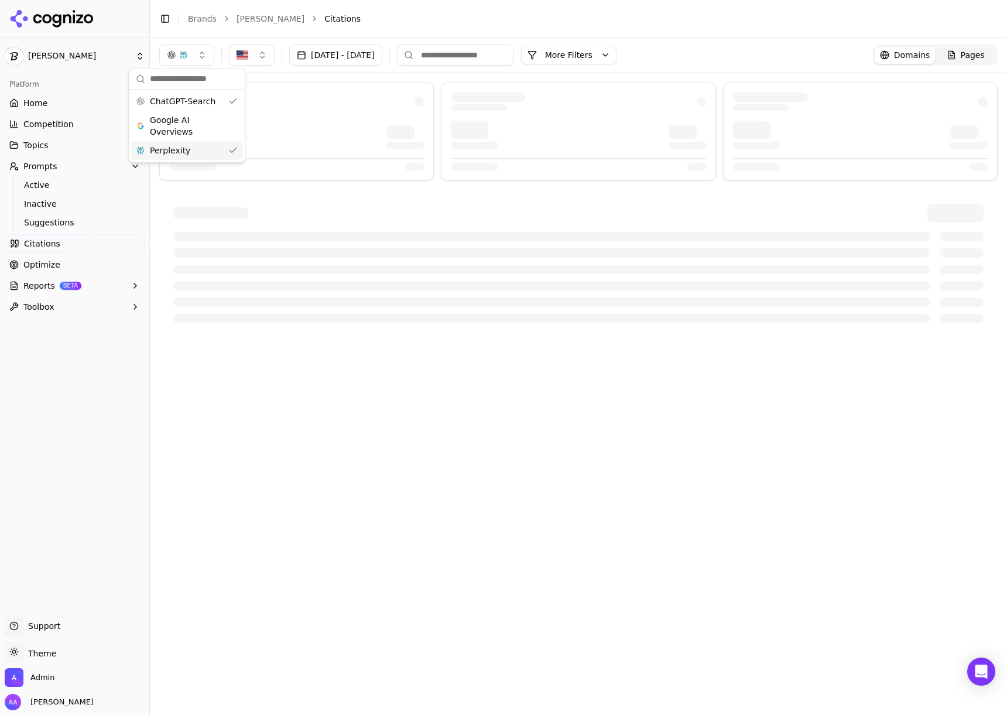
click at [191, 146] on div "Perplexity" at bounding box center [186, 150] width 111 height 19
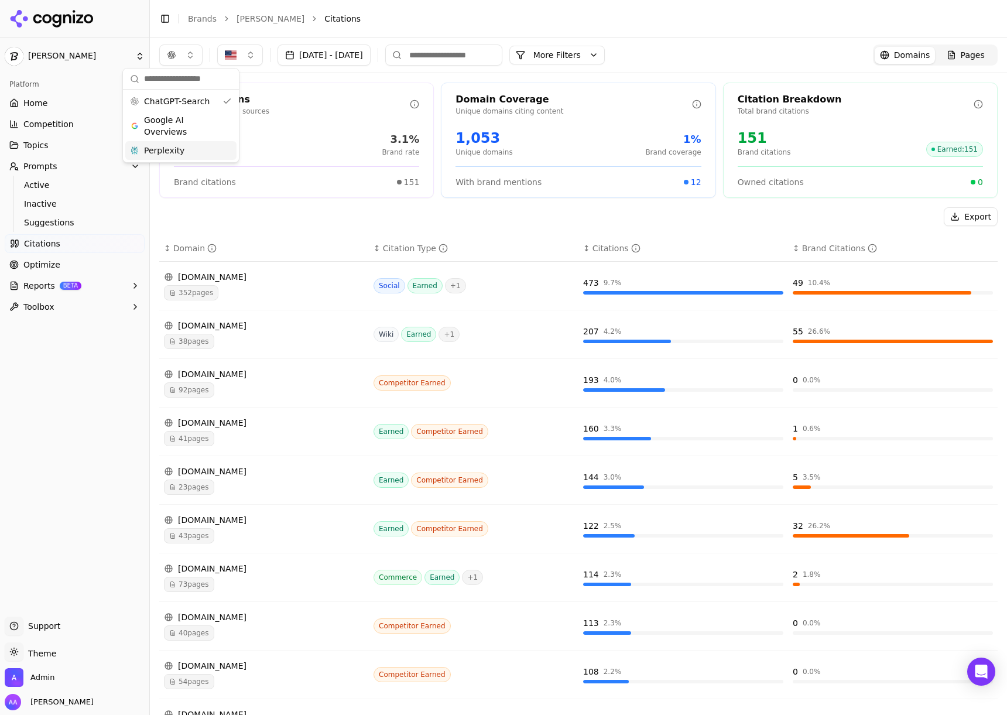
click at [284, 194] on div "Total Citations Citations across all sources 4,878 Total citations 3.1% Brand r…" at bounding box center [296, 140] width 275 height 115
click at [271, 218] on div "Export" at bounding box center [578, 216] width 838 height 19
click at [287, 230] on div "Export ↕ Domain ↕ Citation Type ↕ Citations ↕ Brand Citations reddit.com 352 pa…" at bounding box center [578, 491] width 838 height 569
click at [502, 57] on input at bounding box center [443, 54] width 117 height 21
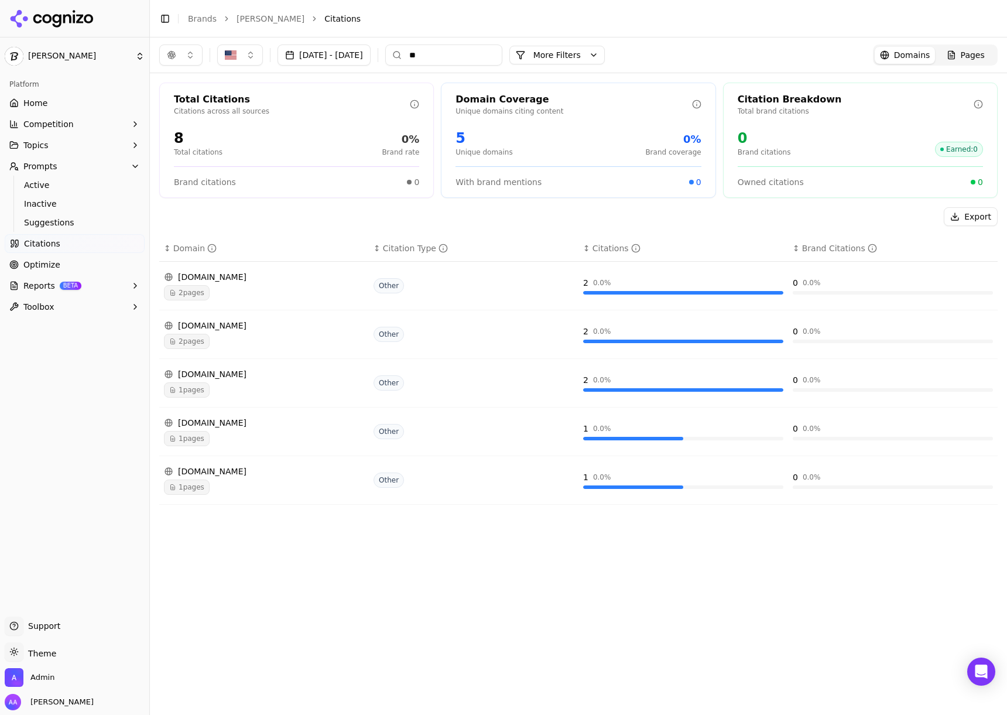
type input "**"
click at [186, 67] on div "Sep 05, 2025 - Oct 05, 2025 ** More More Filters Domains Pages" at bounding box center [578, 54] width 857 height 35
click at [190, 57] on button "button" at bounding box center [180, 54] width 43 height 21
click at [182, 125] on span "Google AI Overviews" at bounding box center [181, 125] width 74 height 23
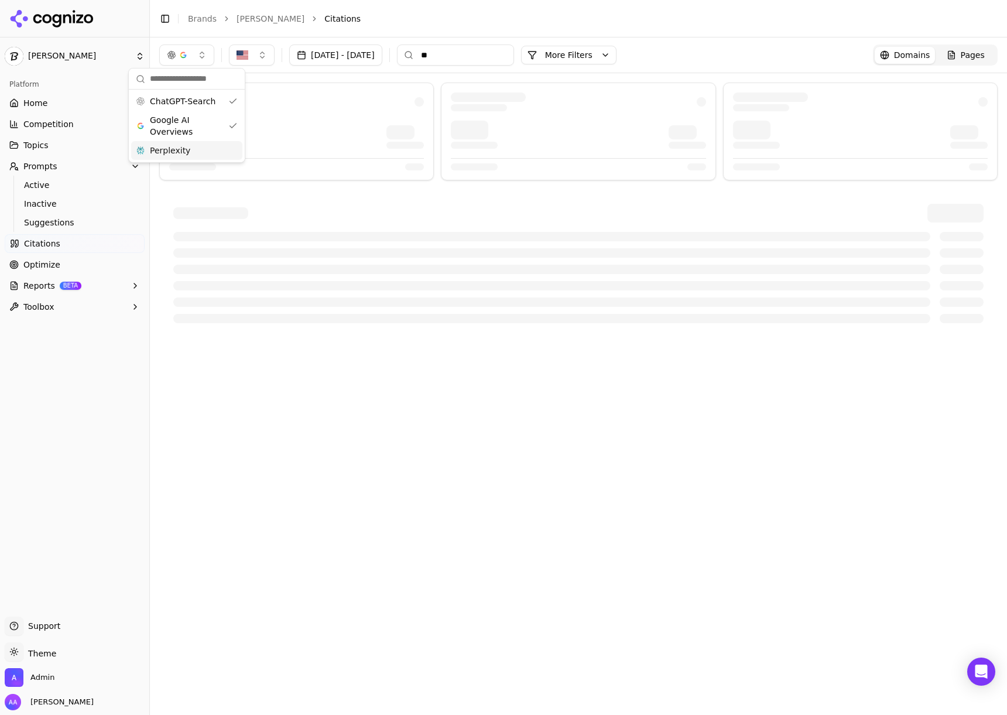
click at [183, 156] on span "Perplexity" at bounding box center [170, 151] width 40 height 12
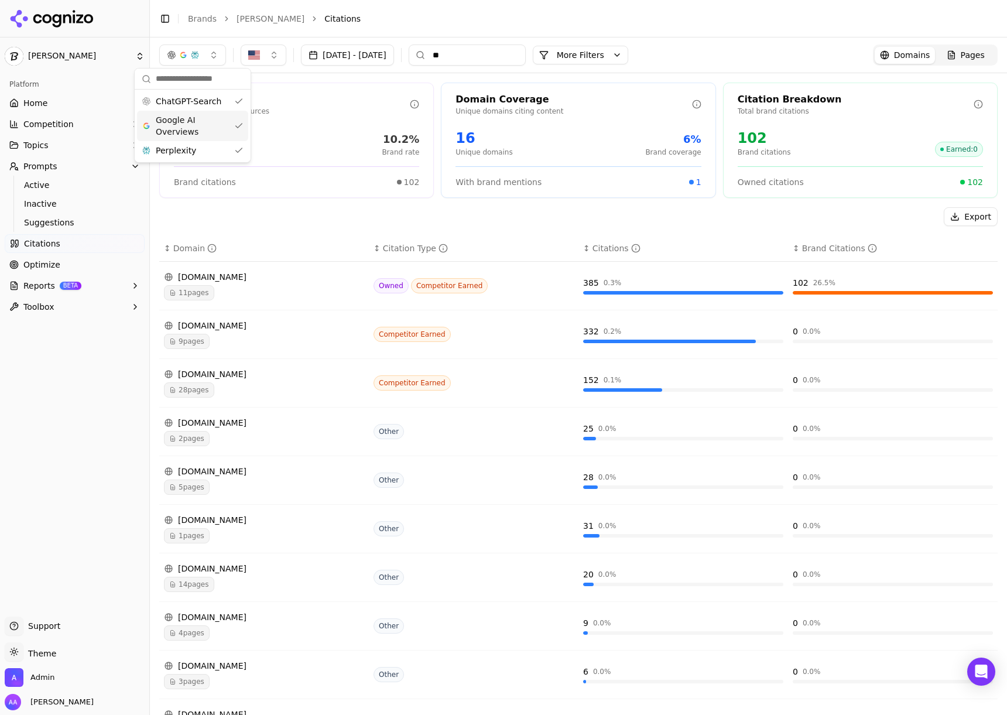
click at [471, 15] on li "Citations" at bounding box center [649, 19] width 650 height 12
click at [526, 56] on input "**" at bounding box center [467, 54] width 117 height 21
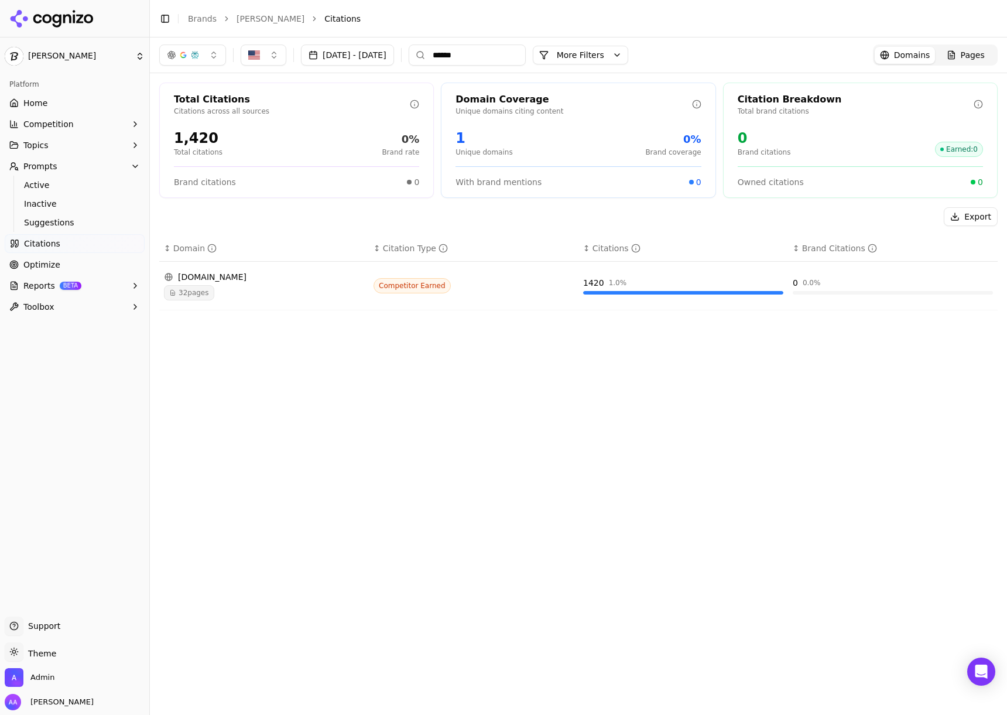
type input "******"
click at [374, 52] on button "Sep 05, 2025 - Oct 05, 2025" at bounding box center [347, 54] width 93 height 21
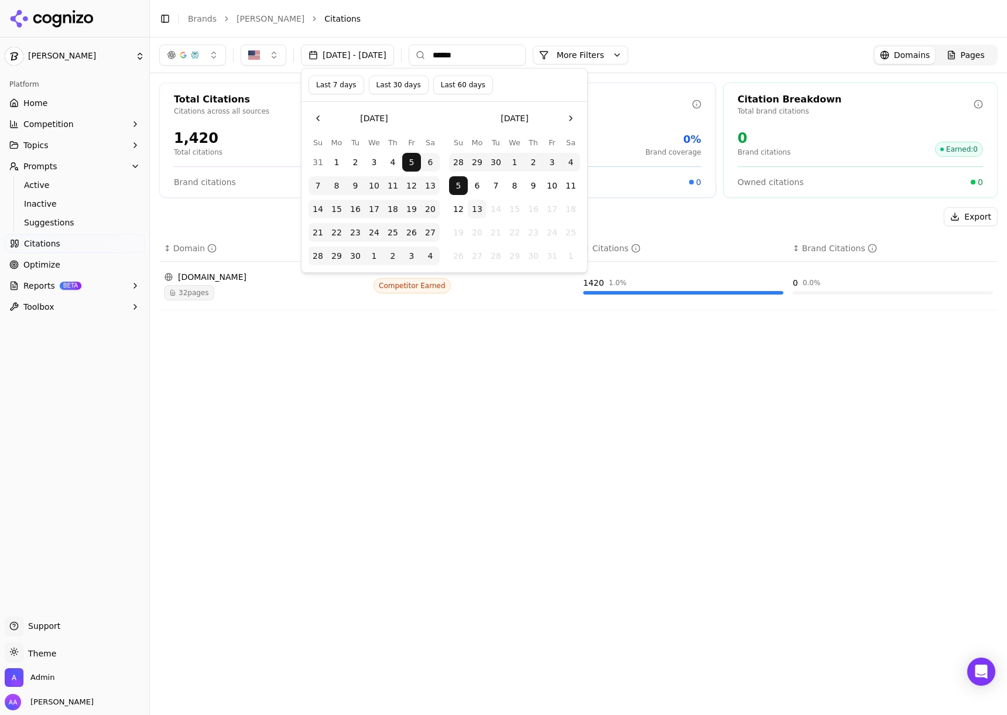
click at [332, 88] on button "Last 7 days" at bounding box center [337, 85] width 56 height 19
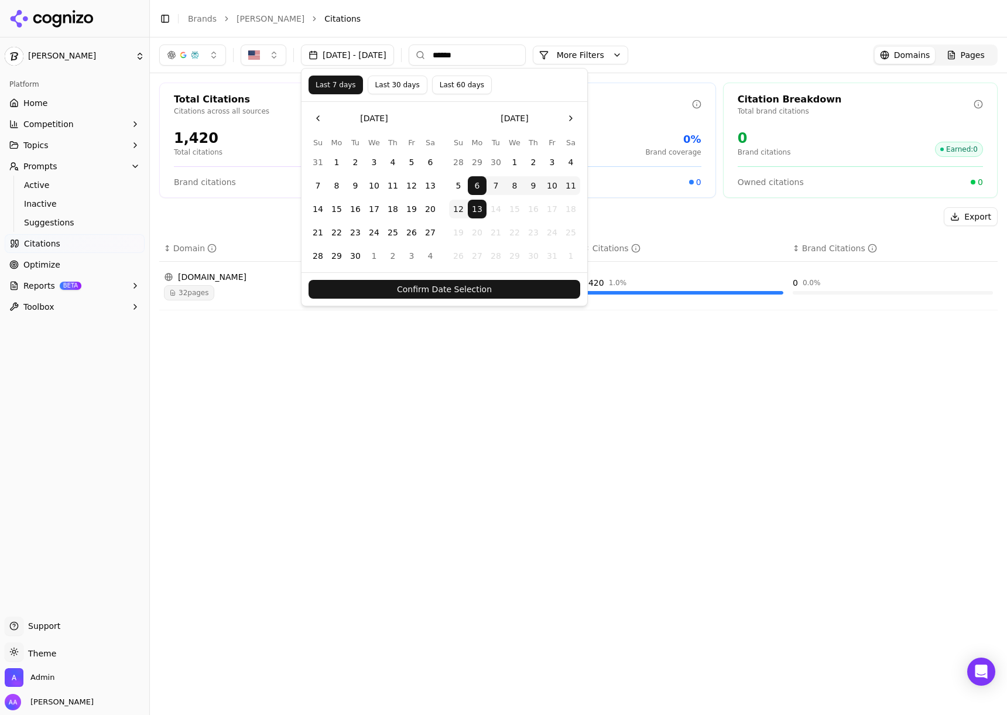
click at [506, 296] on button "Confirm Date Selection" at bounding box center [445, 289] width 272 height 19
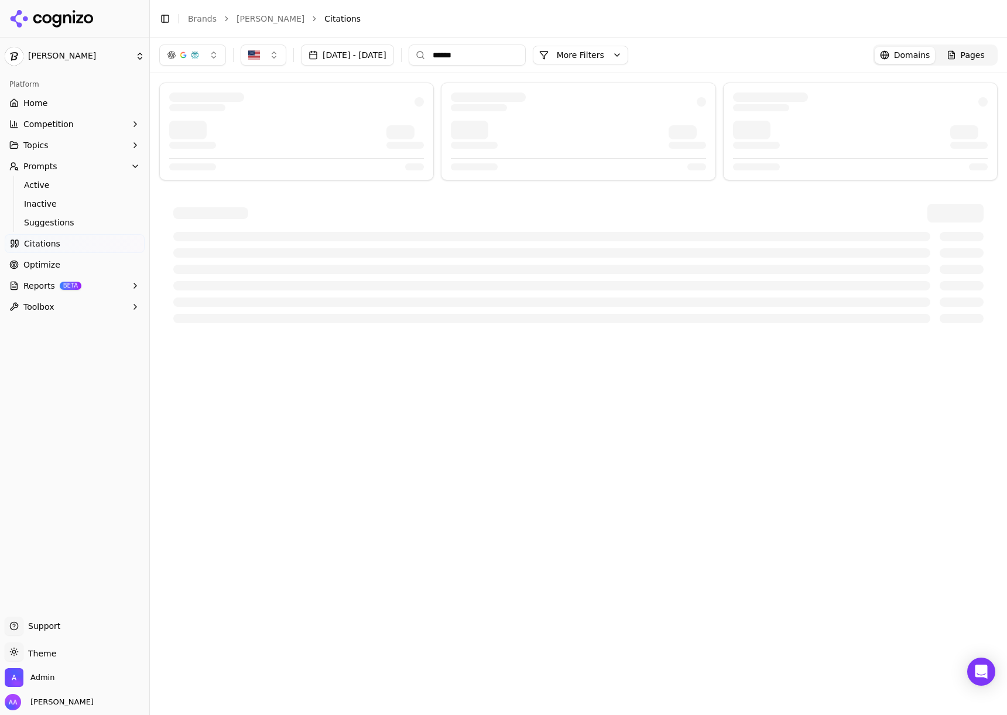
click at [526, 46] on input "******" at bounding box center [467, 54] width 117 height 21
click at [509, 25] on div "Toggle Sidebar Brands Dr. Groot Citations" at bounding box center [567, 19] width 834 height 16
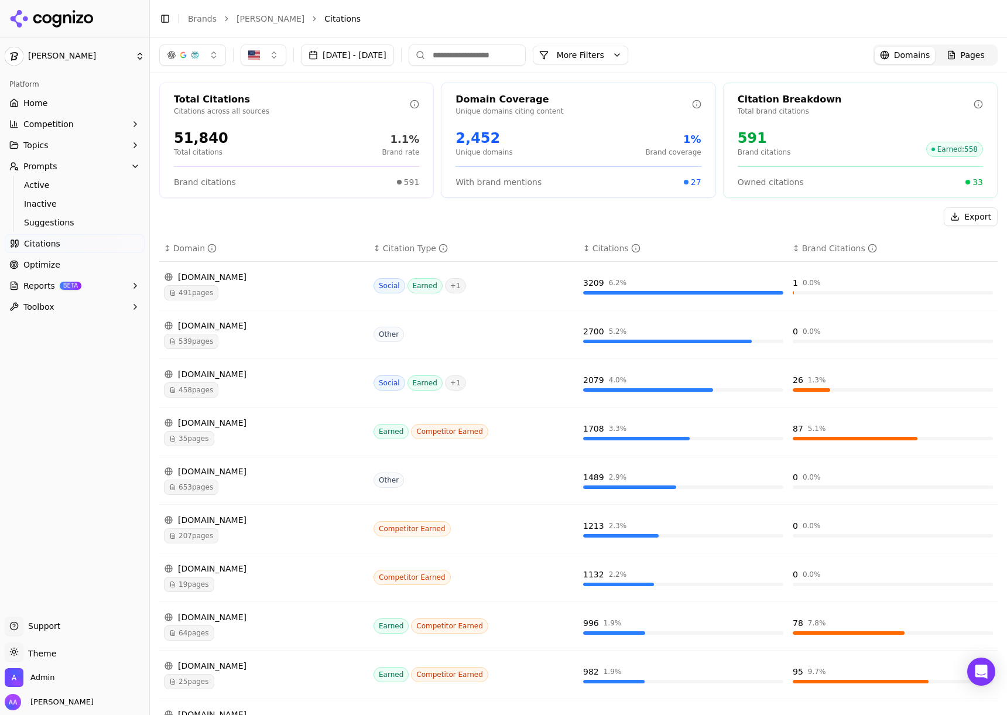
click at [526, 54] on input at bounding box center [467, 54] width 117 height 21
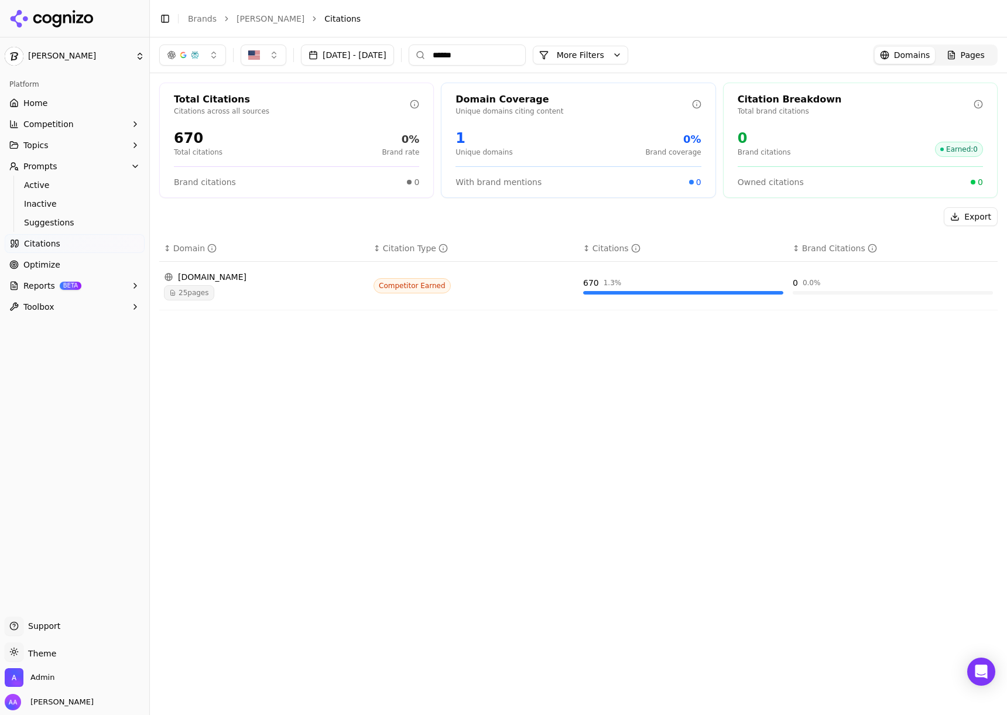
type input "******"
click at [526, 57] on input "******" at bounding box center [467, 54] width 117 height 21
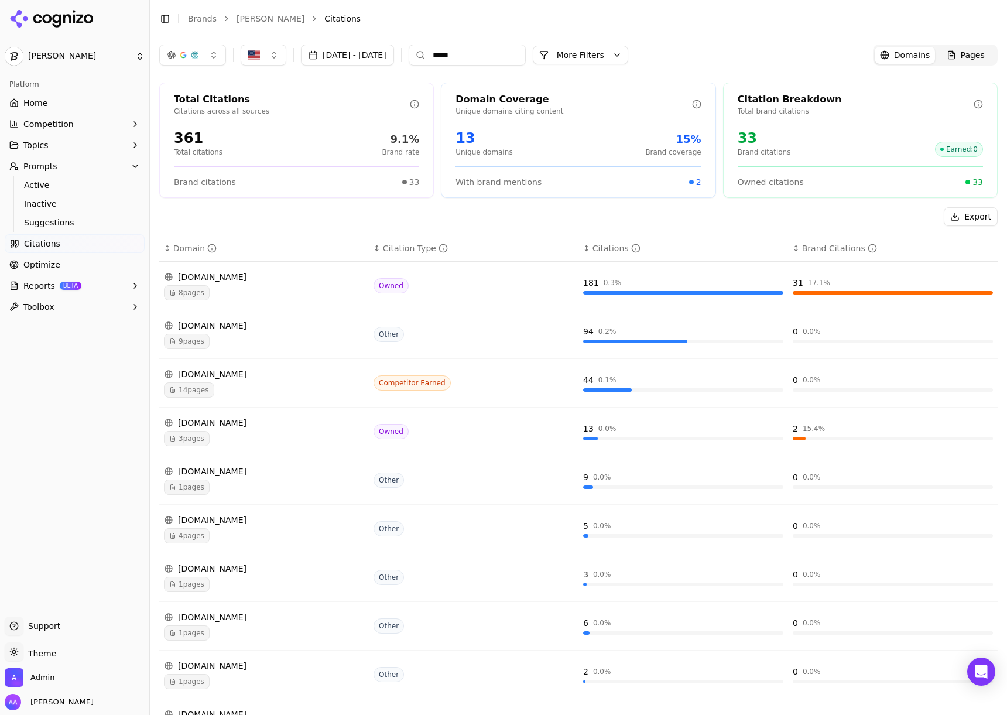
type input "******"
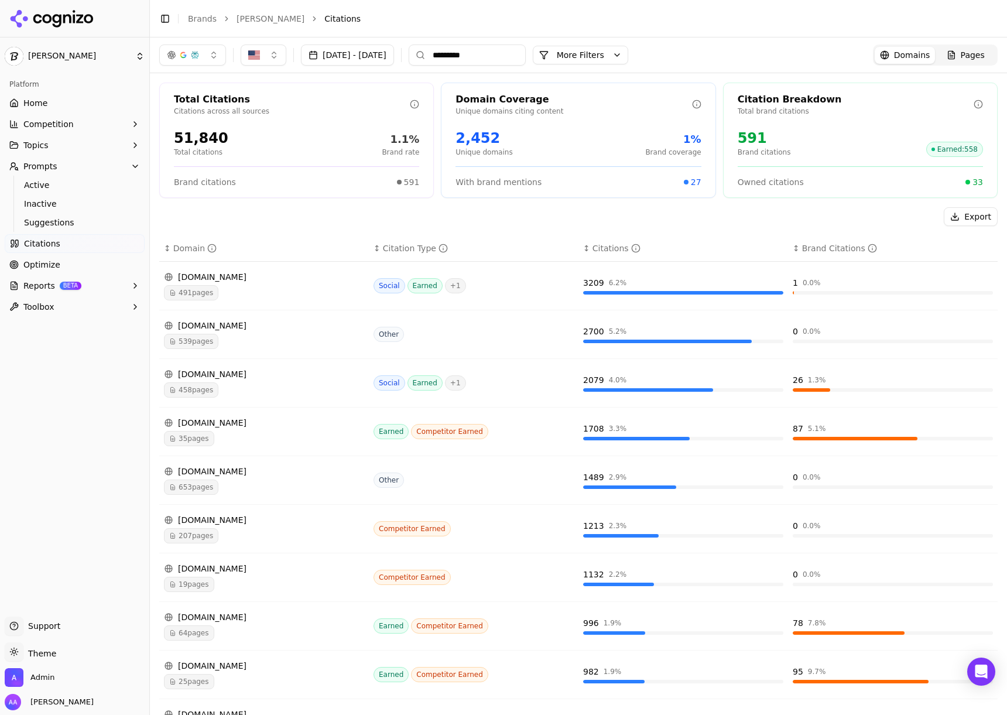
type input "**********"
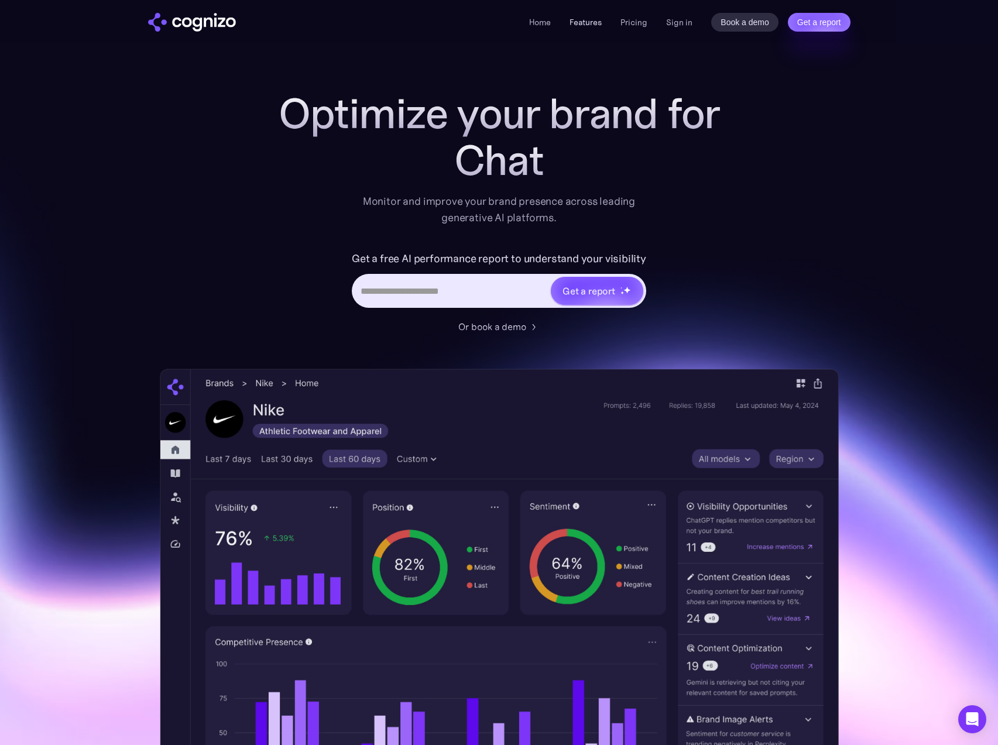
click at [581, 20] on link "Features" at bounding box center [586, 22] width 32 height 11
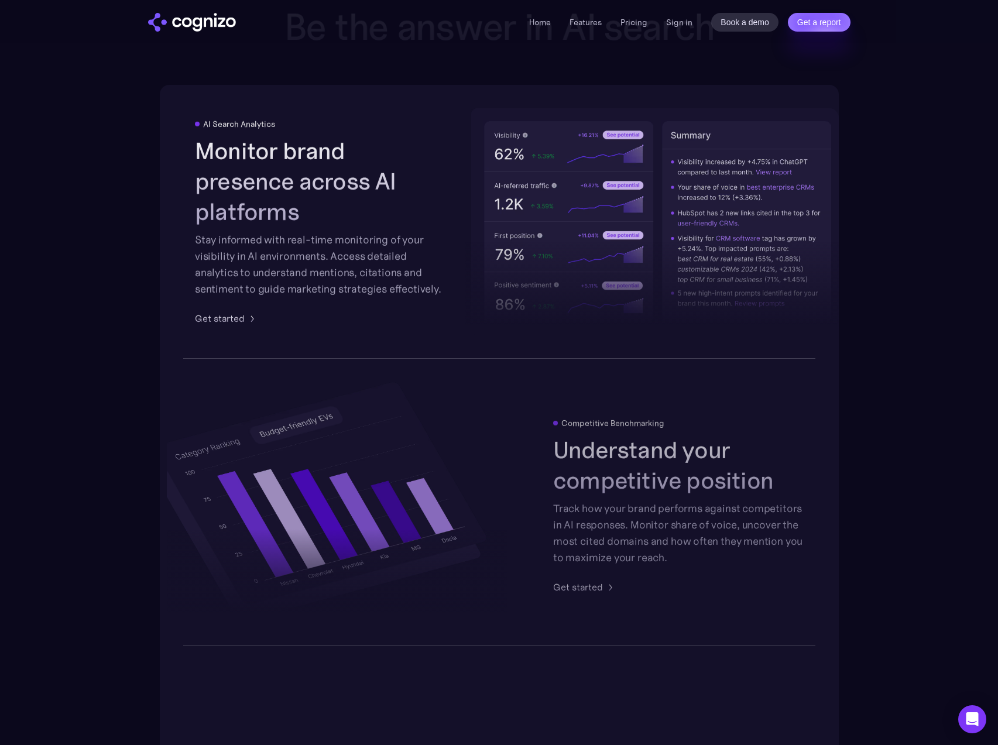
scroll to position [2087, 0]
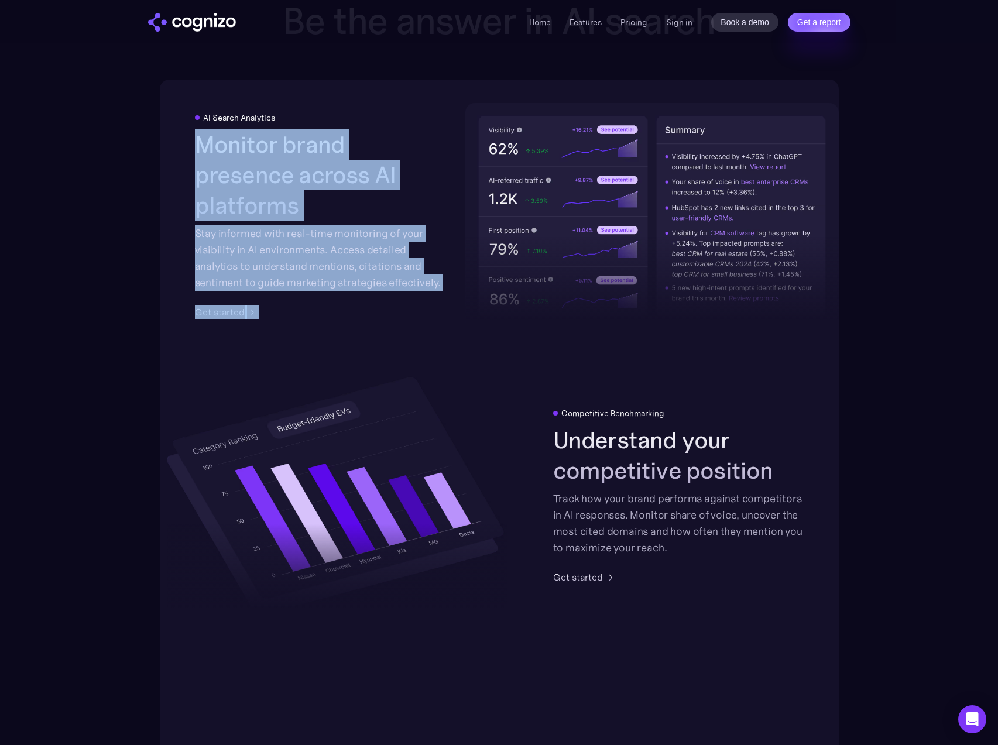
drag, startPoint x: 202, startPoint y: 149, endPoint x: 316, endPoint y: 283, distance: 175.7
click at [310, 285] on div "AI Search Analytics Monitor brand presence across AI platforms Stay informed wi…" at bounding box center [499, 216] width 679 height 273
click at [354, 275] on div "Stay informed with real-time monitoring of your visibility in AI environments. …" at bounding box center [320, 258] width 251 height 66
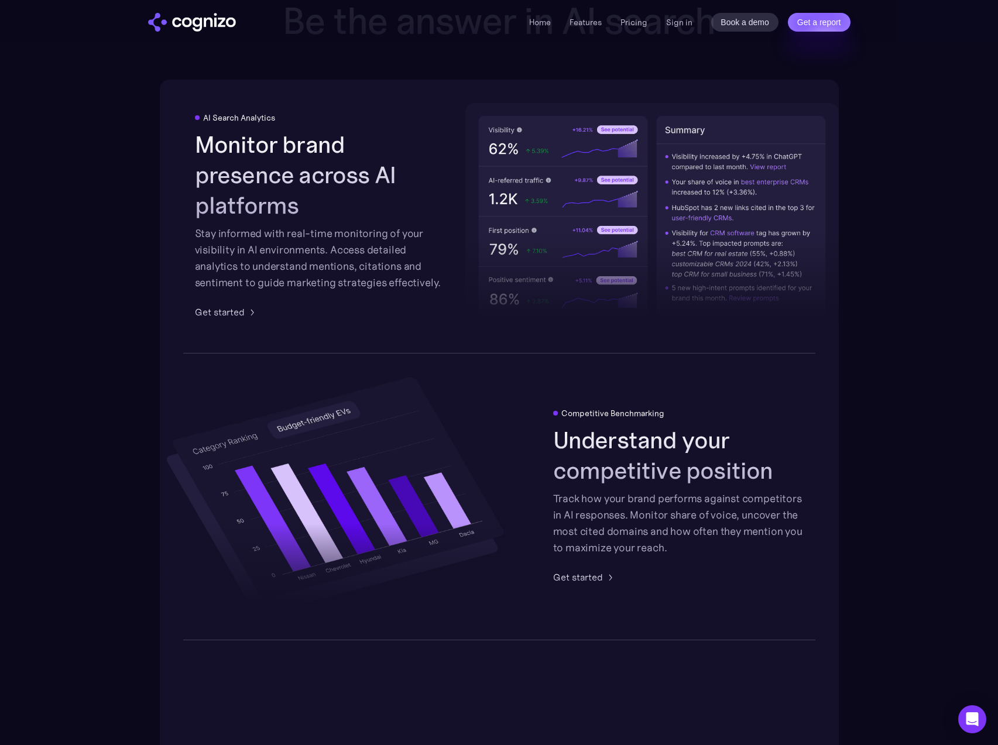
click at [239, 333] on div "AI Search Analytics Monitor brand presence across AI platforms Stay informed wi…" at bounding box center [499, 216] width 679 height 273
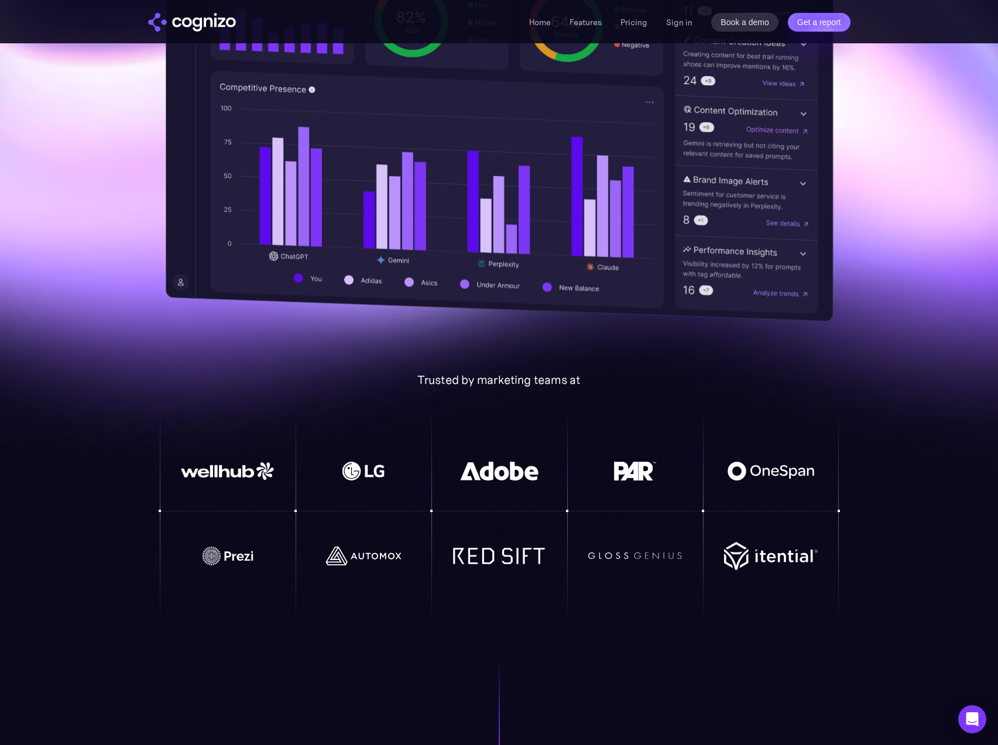
scroll to position [0, 0]
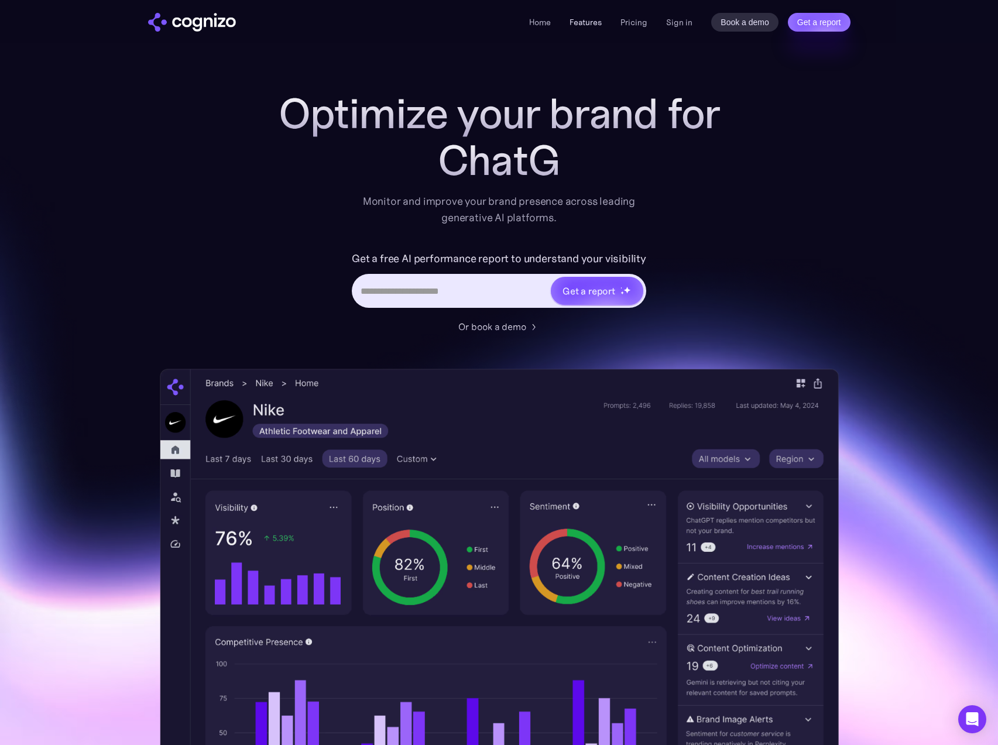
click at [585, 23] on link "Features" at bounding box center [586, 22] width 32 height 11
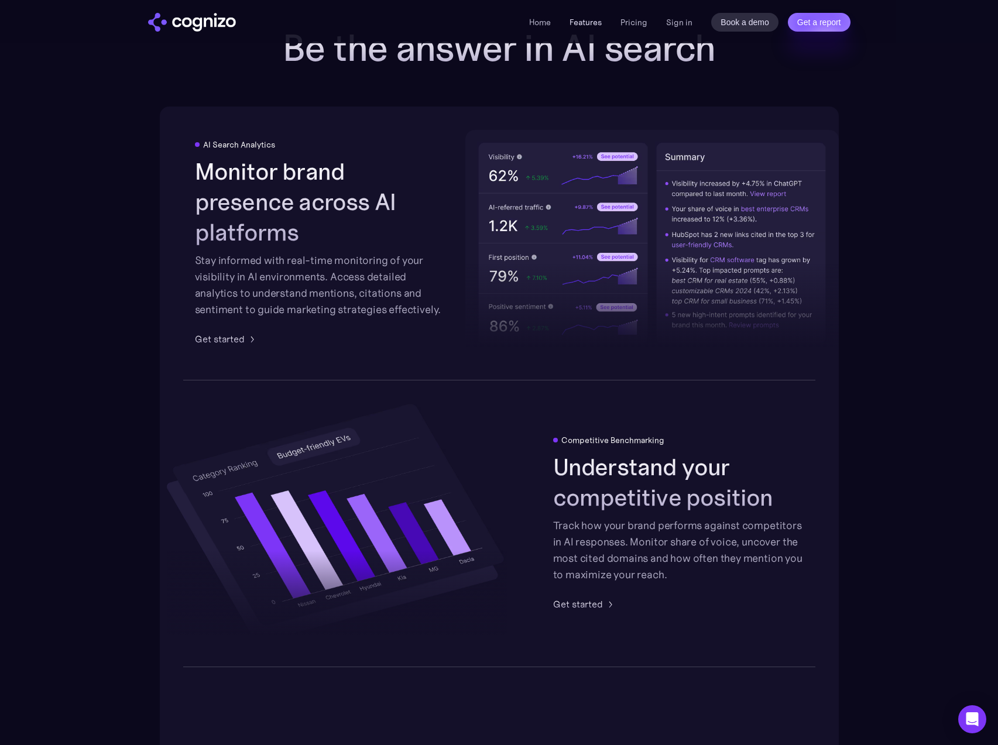
scroll to position [2087, 0]
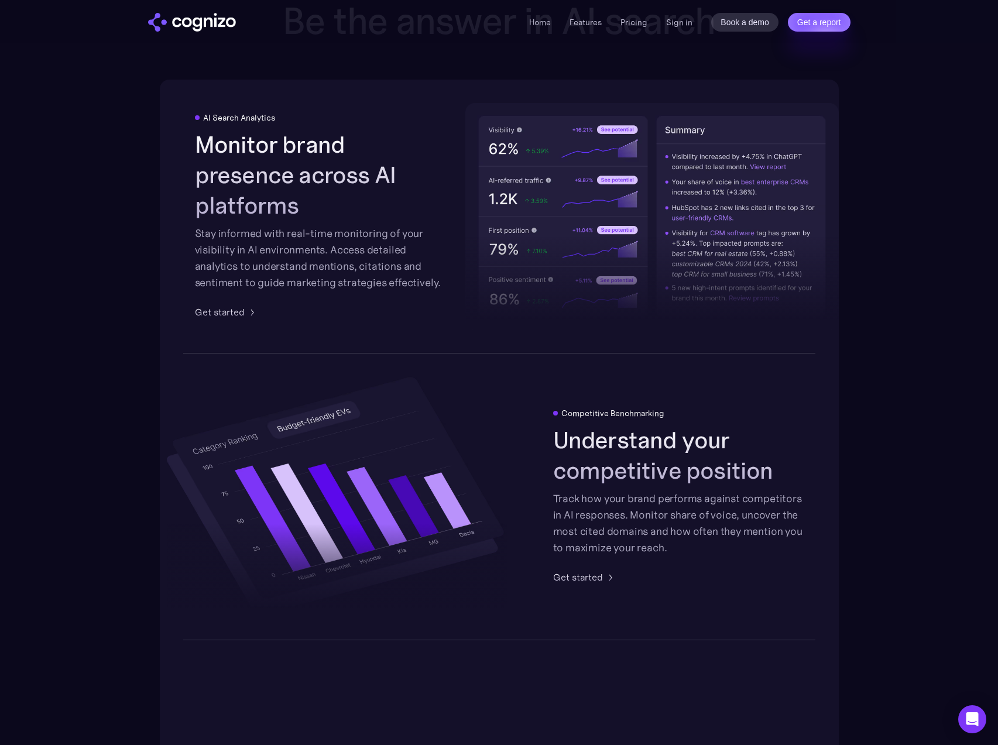
click at [278, 225] on div "Stay informed with real-time monitoring of your visibility in AI environments. …" at bounding box center [320, 258] width 251 height 66
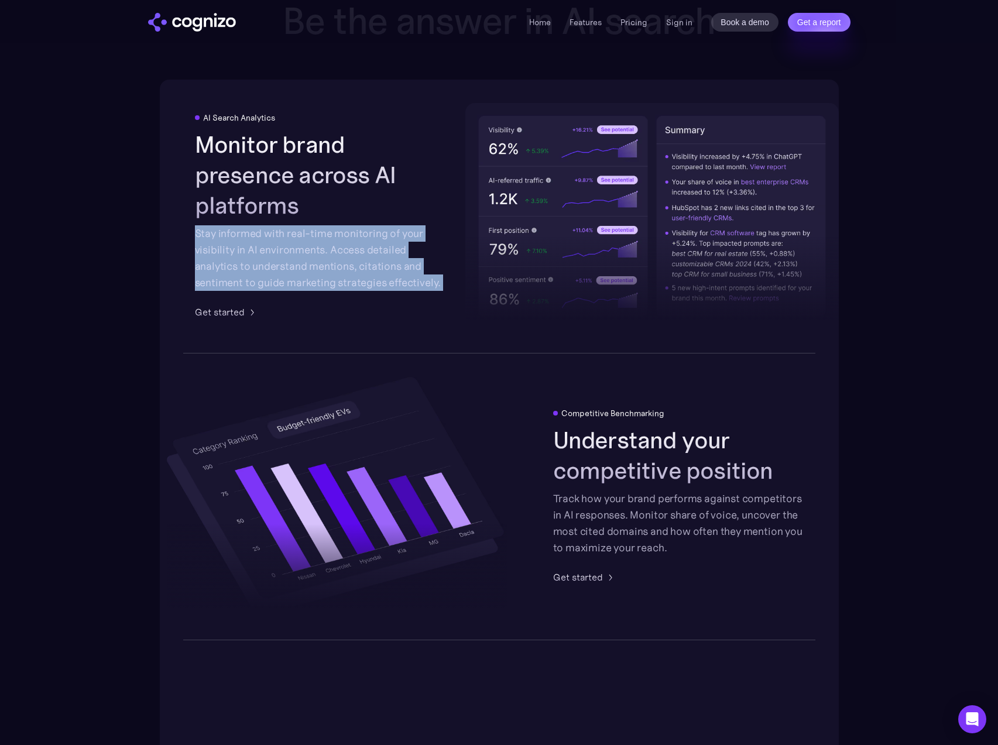
click at [278, 225] on div "Stay informed with real-time monitoring of your visibility in AI environments. …" at bounding box center [320, 258] width 251 height 66
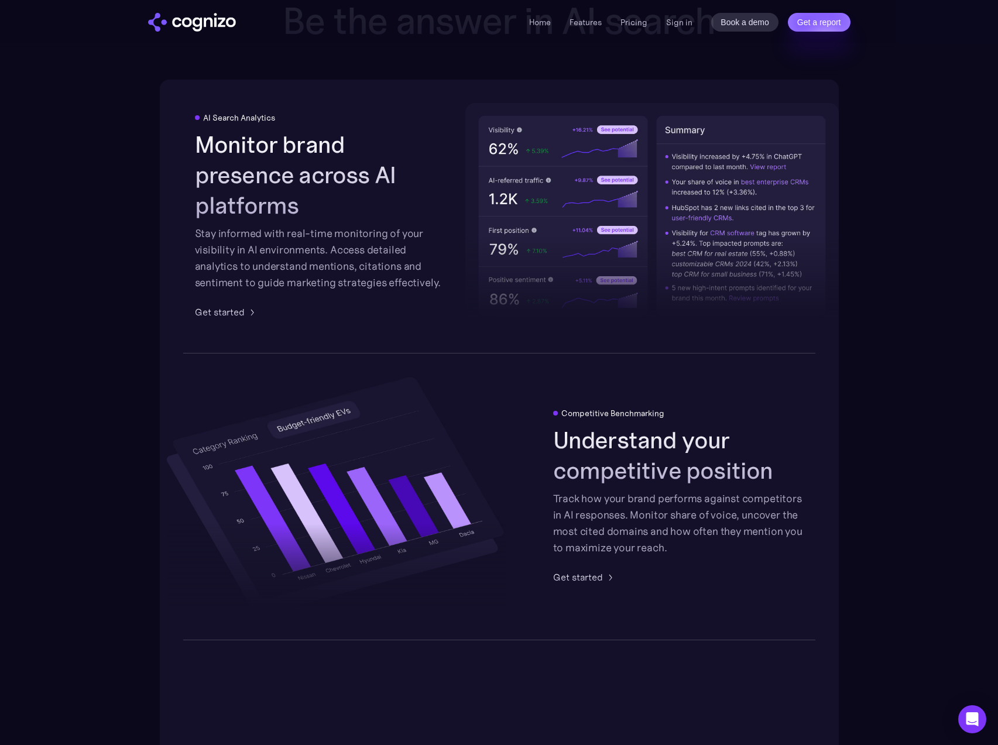
click at [283, 239] on div "Stay informed with real-time monitoring of your visibility in AI environments. …" at bounding box center [320, 258] width 251 height 66
